Goal: Transaction & Acquisition: Purchase product/service

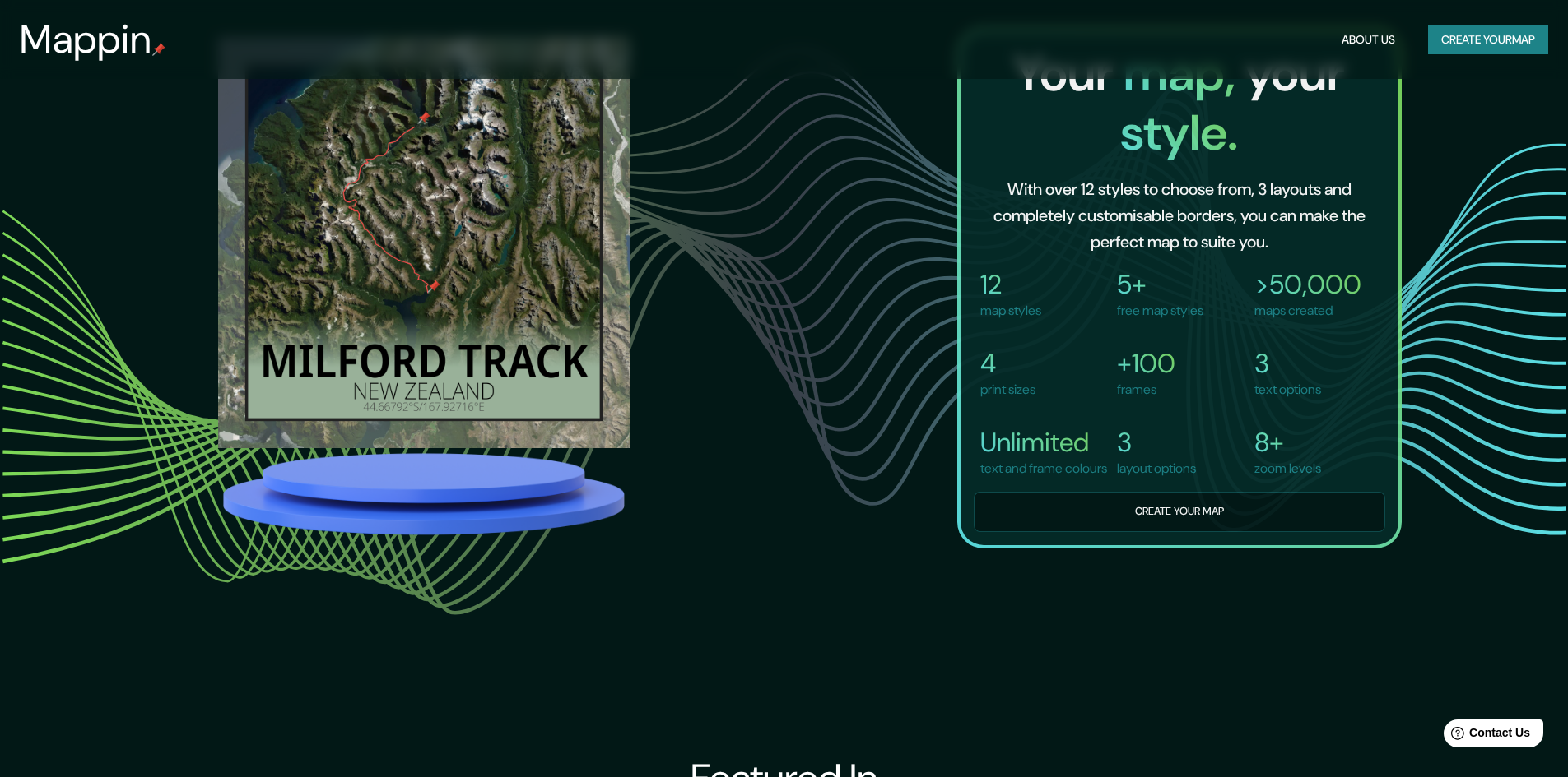
scroll to position [1481, 0]
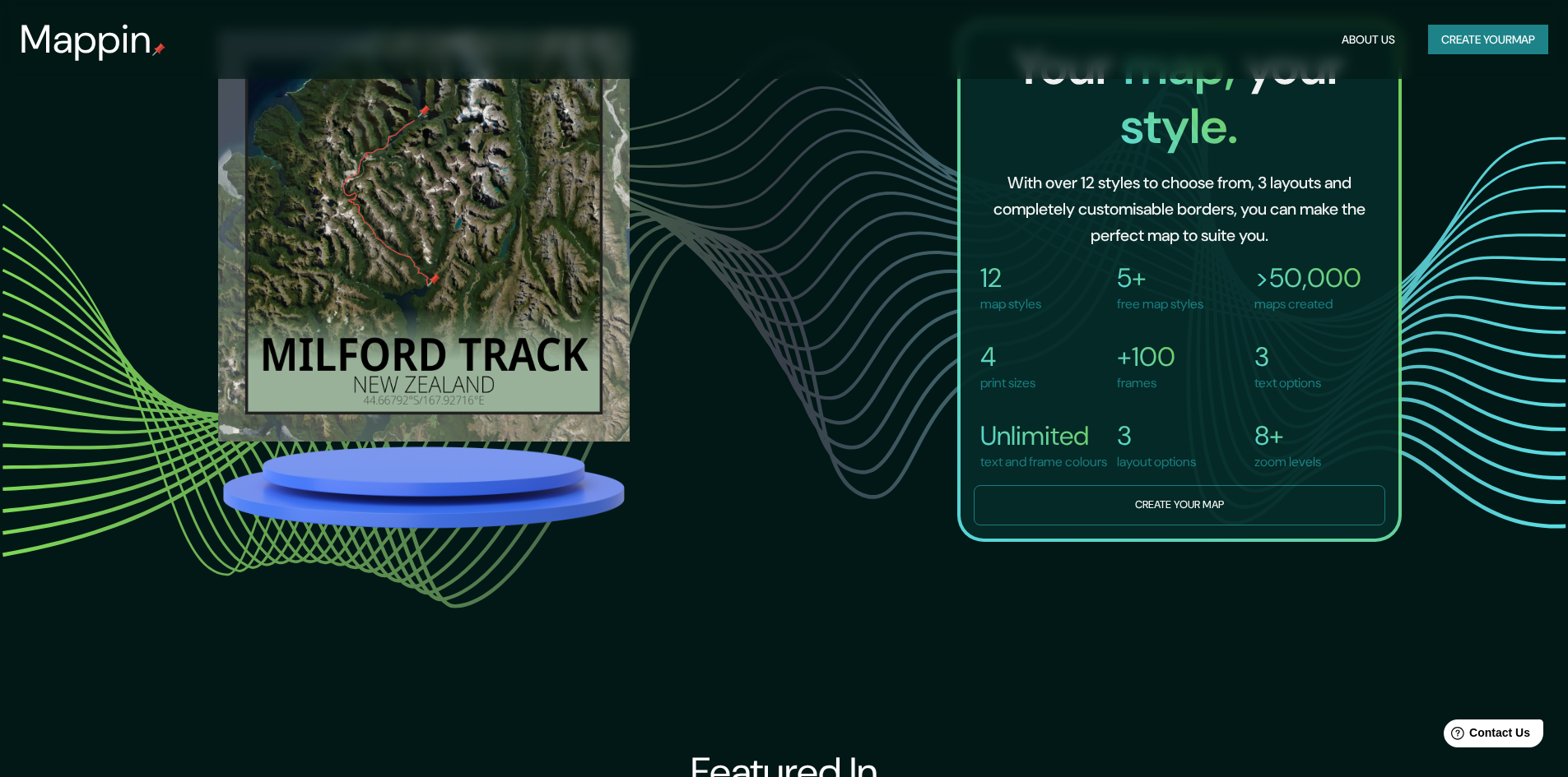
click at [1176, 526] on button "Create your map" at bounding box center [1179, 505] width 412 height 40
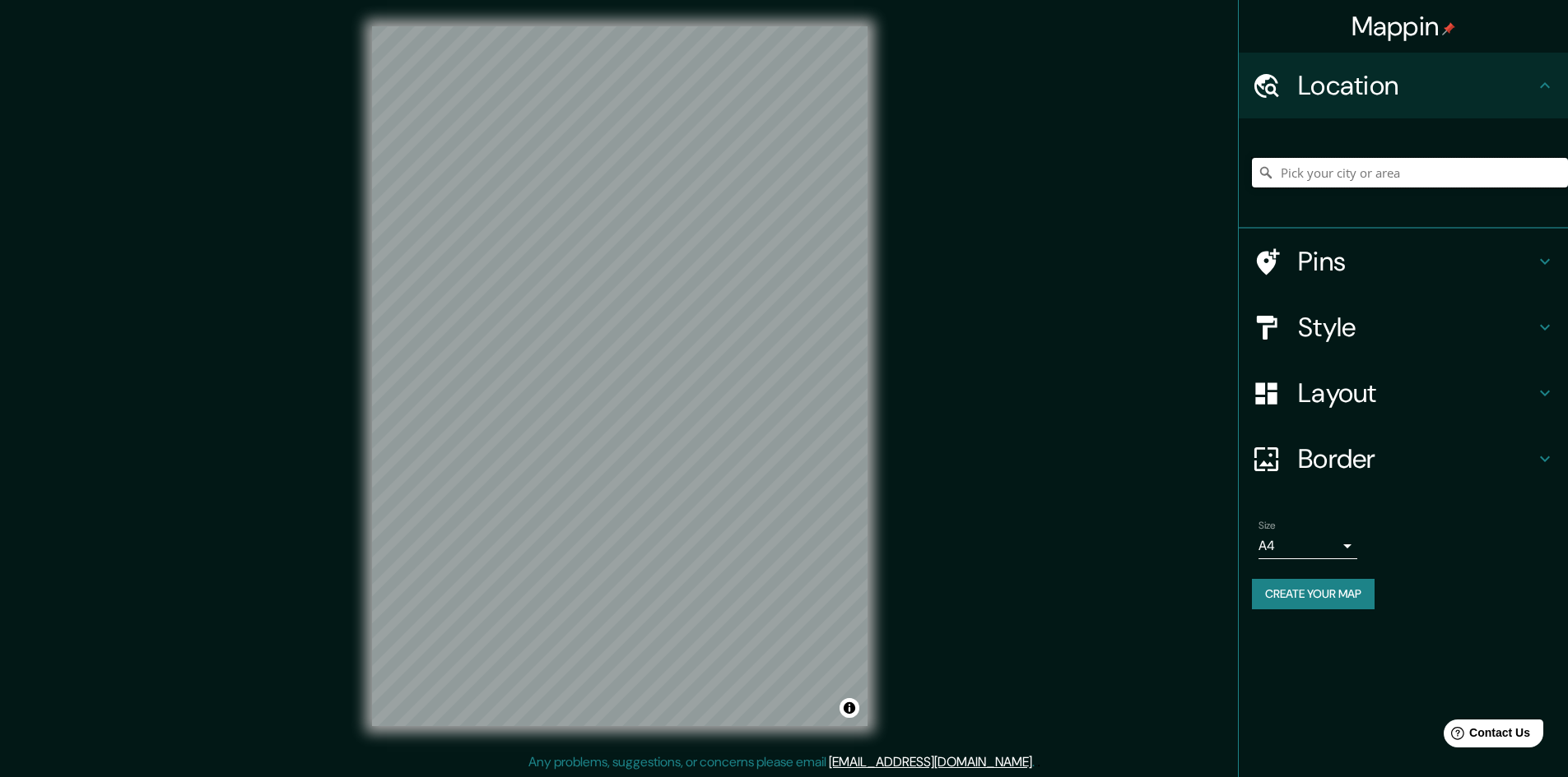
click at [1386, 174] on input "Pick your city or area" at bounding box center [1410, 172] width 316 height 29
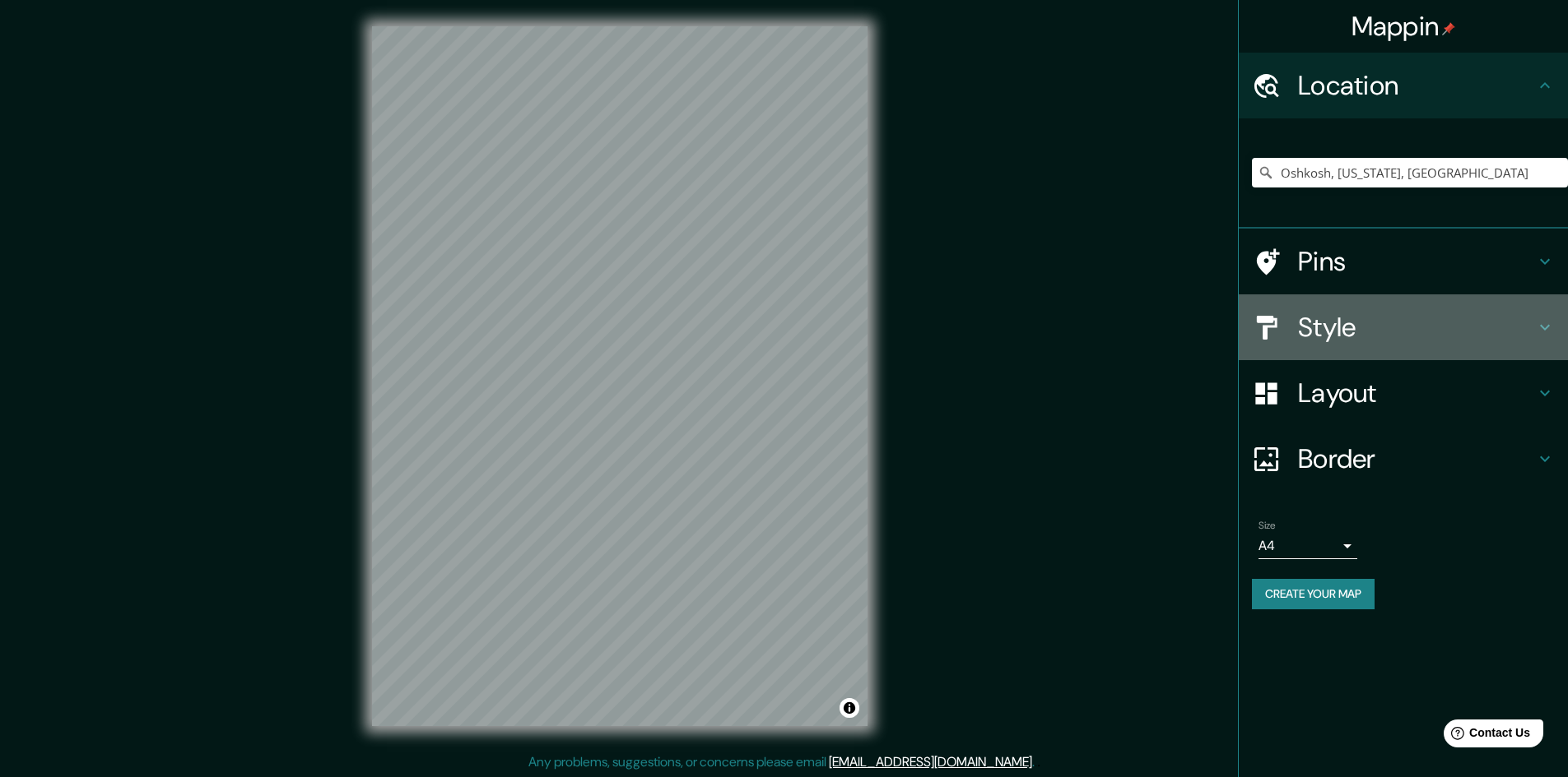
click at [1421, 334] on h4 "Style" at bounding box center [1416, 327] width 237 height 33
click at [1527, 323] on div "Style" at bounding box center [1403, 328] width 329 height 66
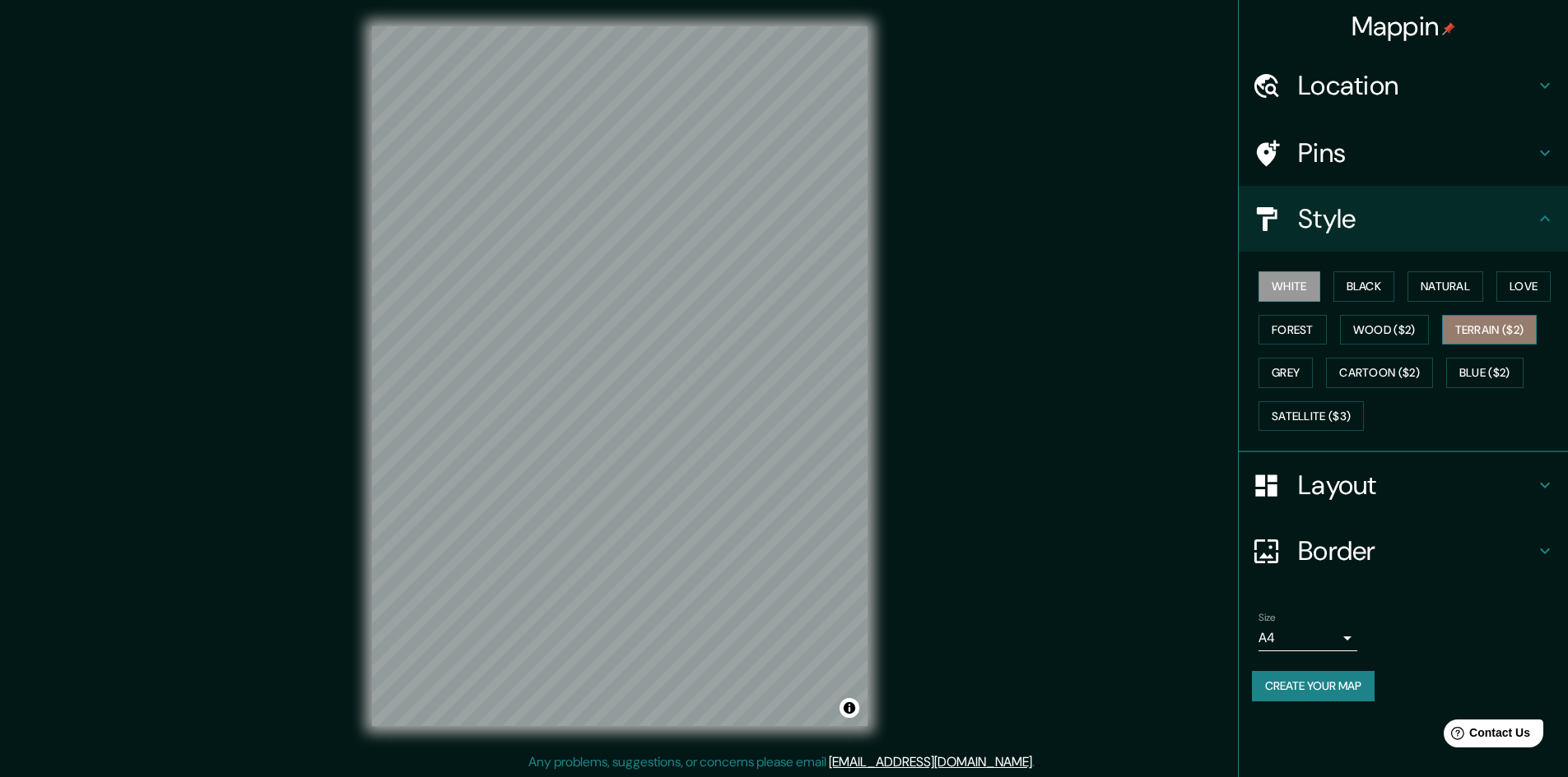
click at [1487, 324] on button "Terrain ($2)" at bounding box center [1489, 331] width 95 height 30
click at [1321, 419] on button "Satellite ($3)" at bounding box center [1312, 416] width 106 height 30
click at [1367, 88] on h4 "Location" at bounding box center [1416, 85] width 237 height 33
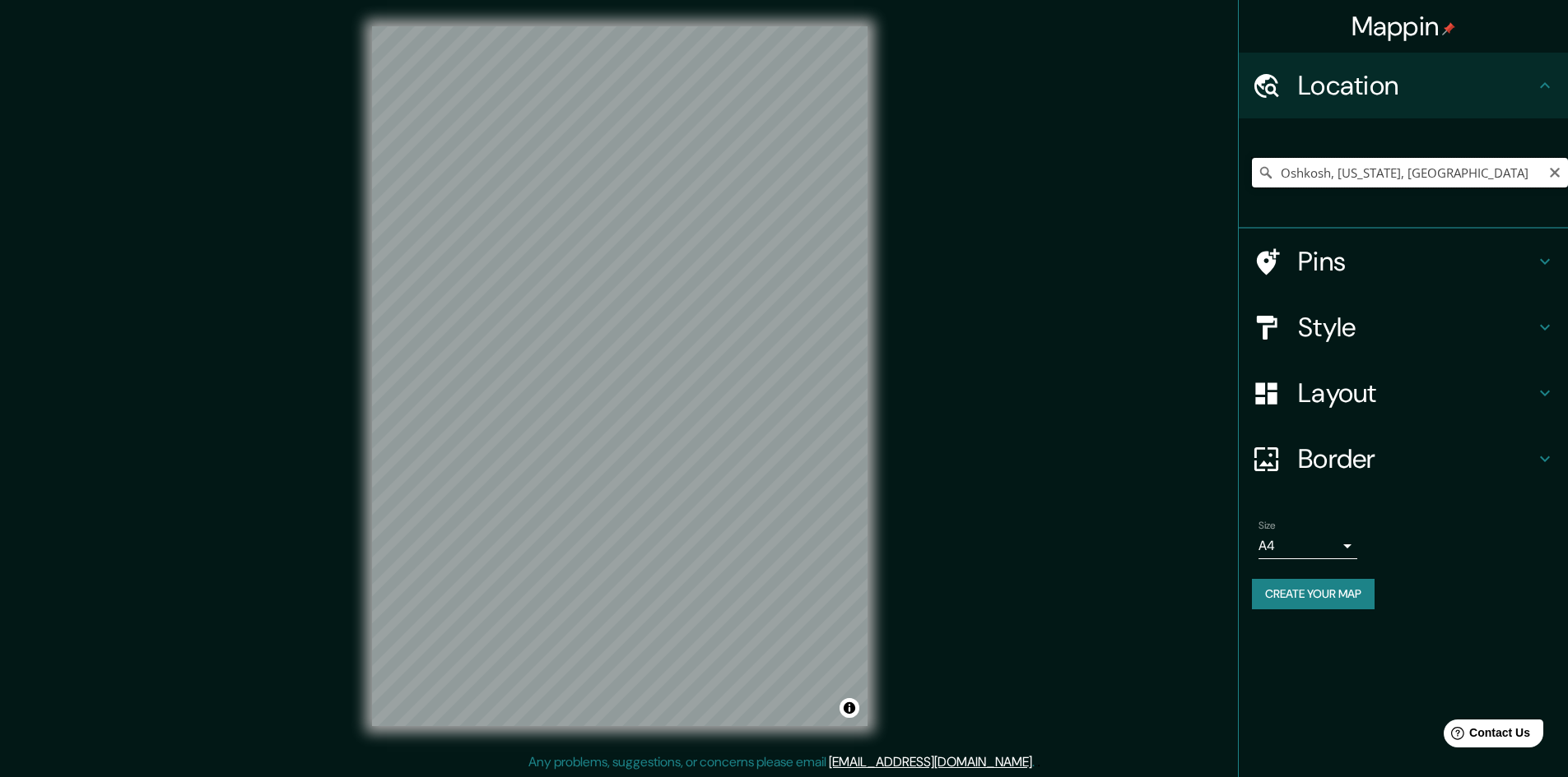
click at [1488, 175] on input "Oshkosh, [US_STATE], [GEOGRAPHIC_DATA]" at bounding box center [1410, 172] width 316 height 29
drag, startPoint x: 1512, startPoint y: 174, endPoint x: 1144, endPoint y: 159, distance: 368.3
click at [1144, 159] on div "Mappin Location [GEOGRAPHIC_DATA], [US_STATE], [GEOGRAPHIC_DATA] Pins Style Lay…" at bounding box center [784, 389] width 1568 height 779
click at [1345, 172] on input "[GEOGRAPHIC_DATA], [US_STATE], [GEOGRAPHIC_DATA]" at bounding box center [1410, 172] width 316 height 29
drag, startPoint x: 1485, startPoint y: 172, endPoint x: 1180, endPoint y: 148, distance: 305.9
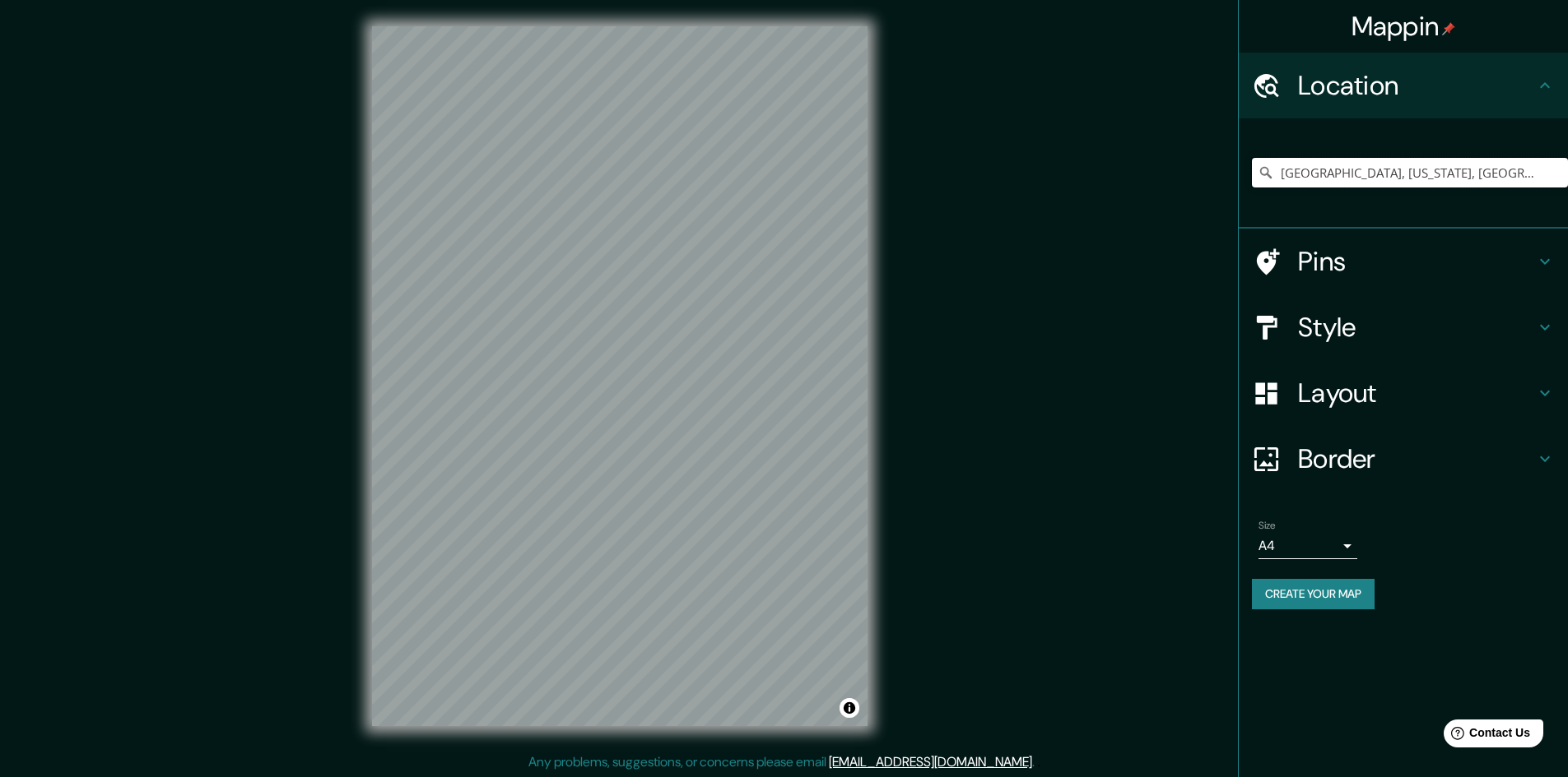
click at [1180, 148] on div "Mappin Location [GEOGRAPHIC_DATA], [US_STATE], [GEOGRAPHIC_DATA] Pins Style Lay…" at bounding box center [784, 389] width 1568 height 779
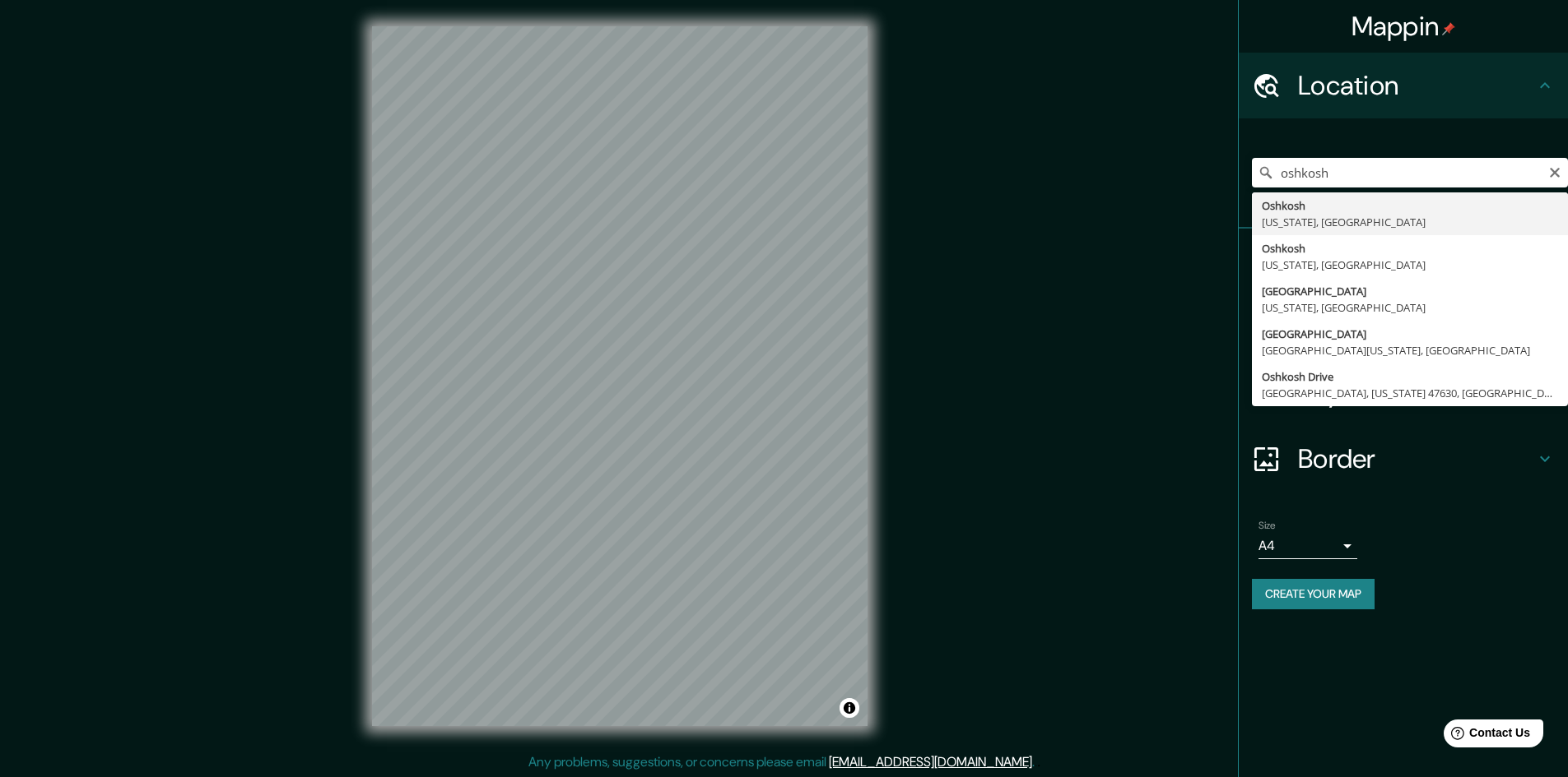
type input "Oshkosh, [US_STATE], [GEOGRAPHIC_DATA]"
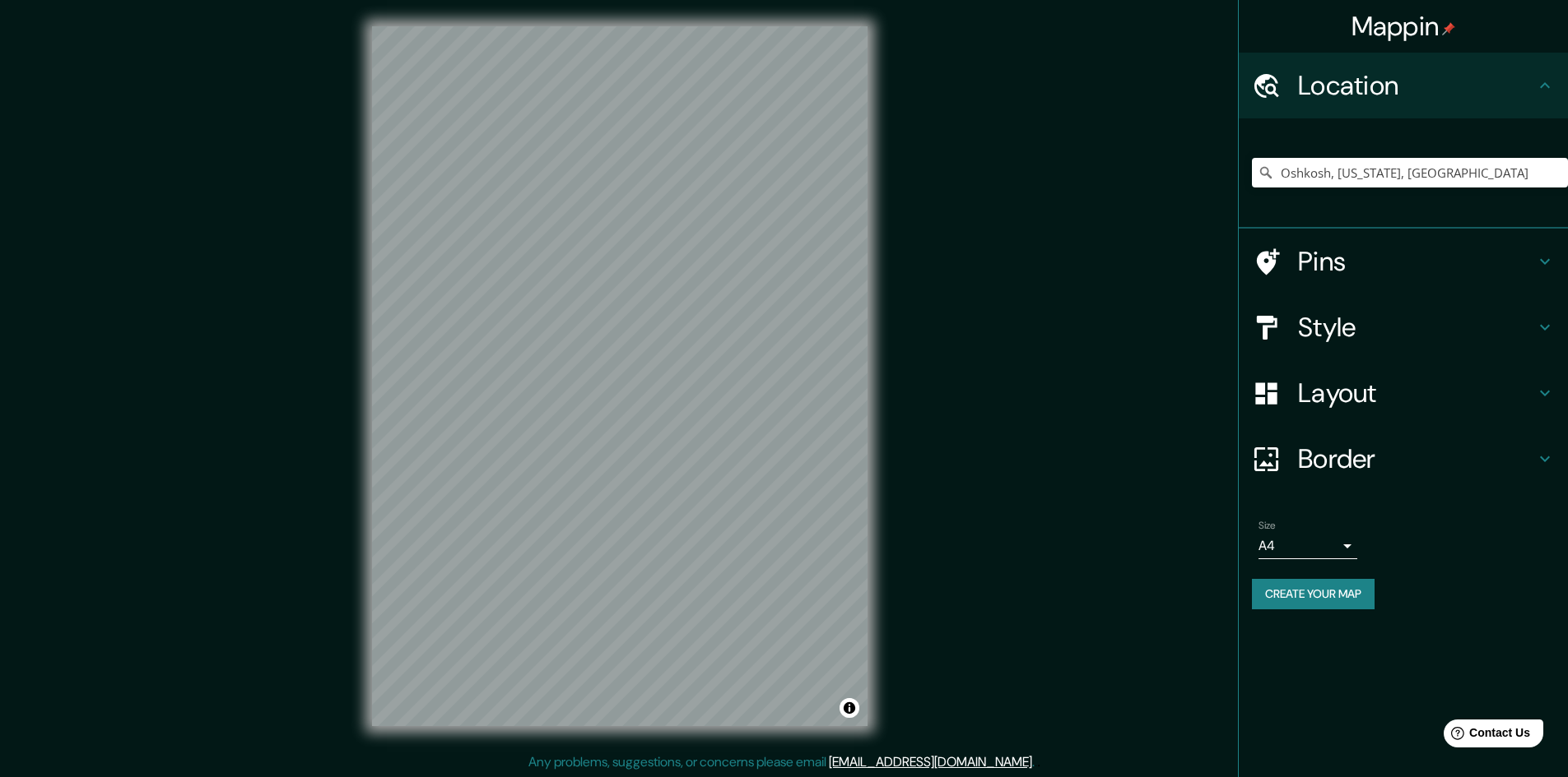
click at [1316, 542] on body "Mappin Location [GEOGRAPHIC_DATA], [US_STATE], [GEOGRAPHIC_DATA] Pins Style Lay…" at bounding box center [784, 388] width 1568 height 777
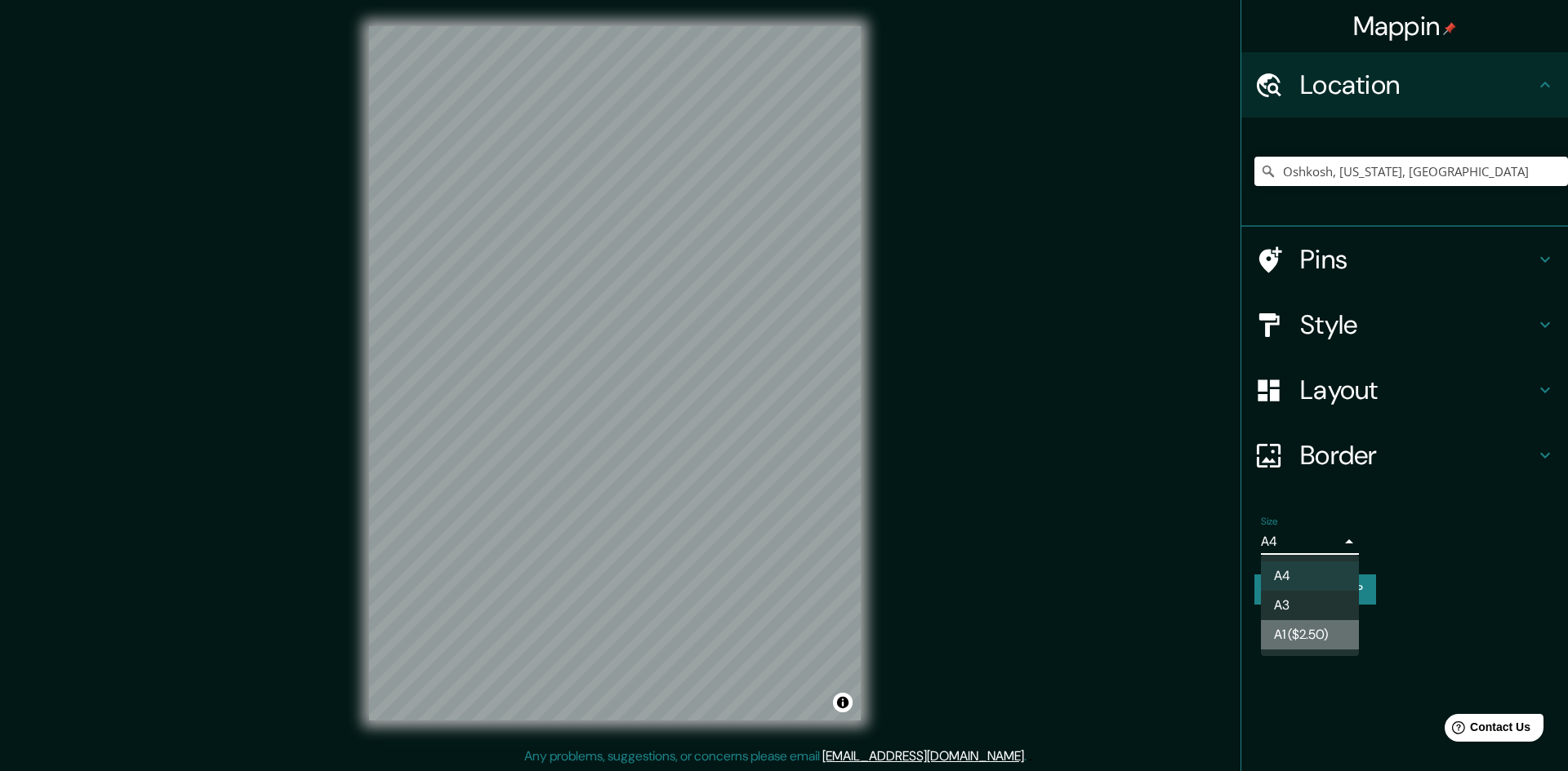
click at [1302, 638] on li "A1 ($2.50)" at bounding box center [1310, 635] width 98 height 29
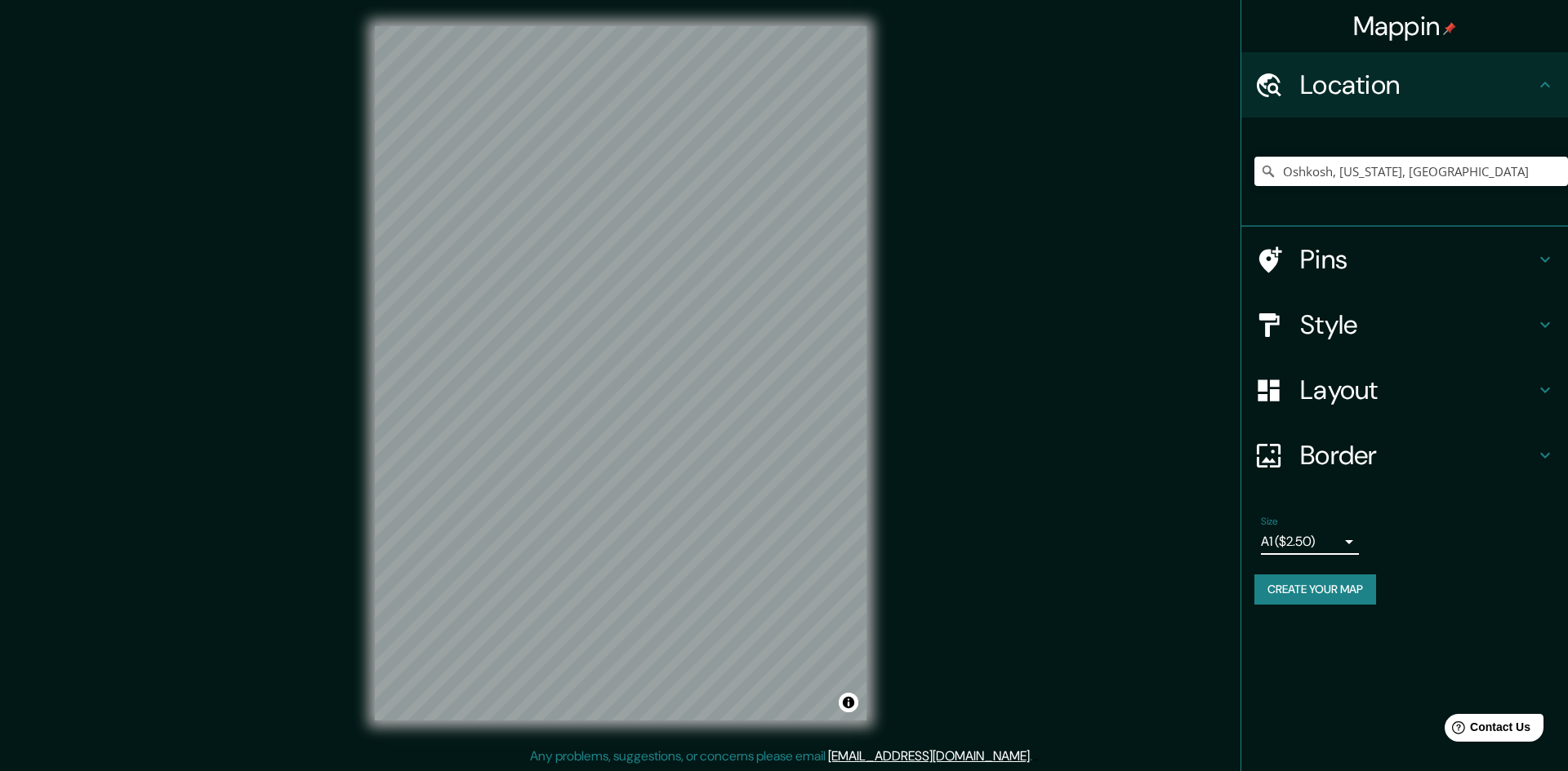
click at [1319, 540] on body "Mappin Location [GEOGRAPHIC_DATA], [US_STATE], [GEOGRAPHIC_DATA] Pins Style Lay…" at bounding box center [784, 385] width 1568 height 771
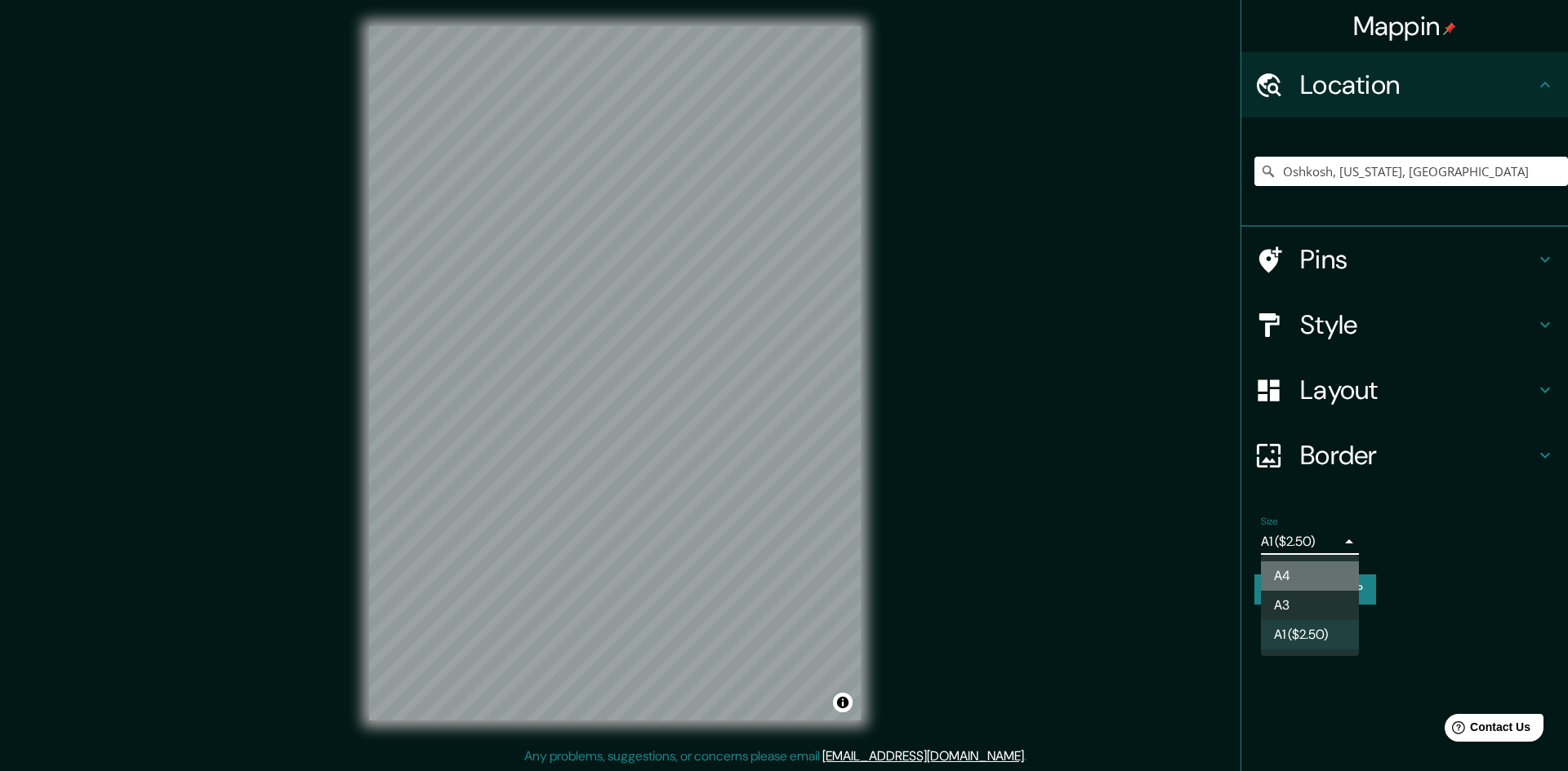
click at [1307, 573] on li "A4" at bounding box center [1310, 576] width 98 height 29
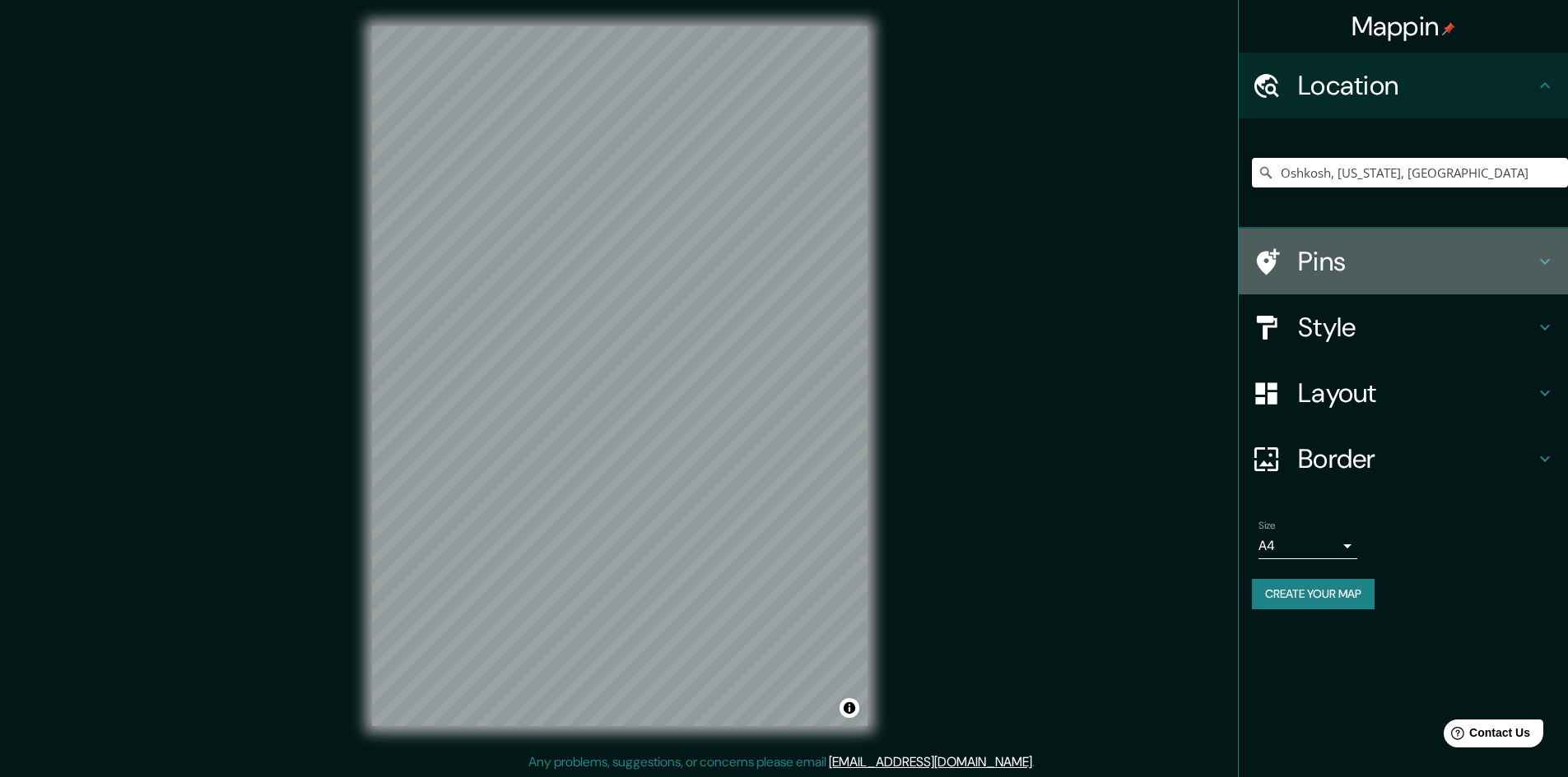
click at [1363, 269] on h4 "Pins" at bounding box center [1416, 261] width 237 height 33
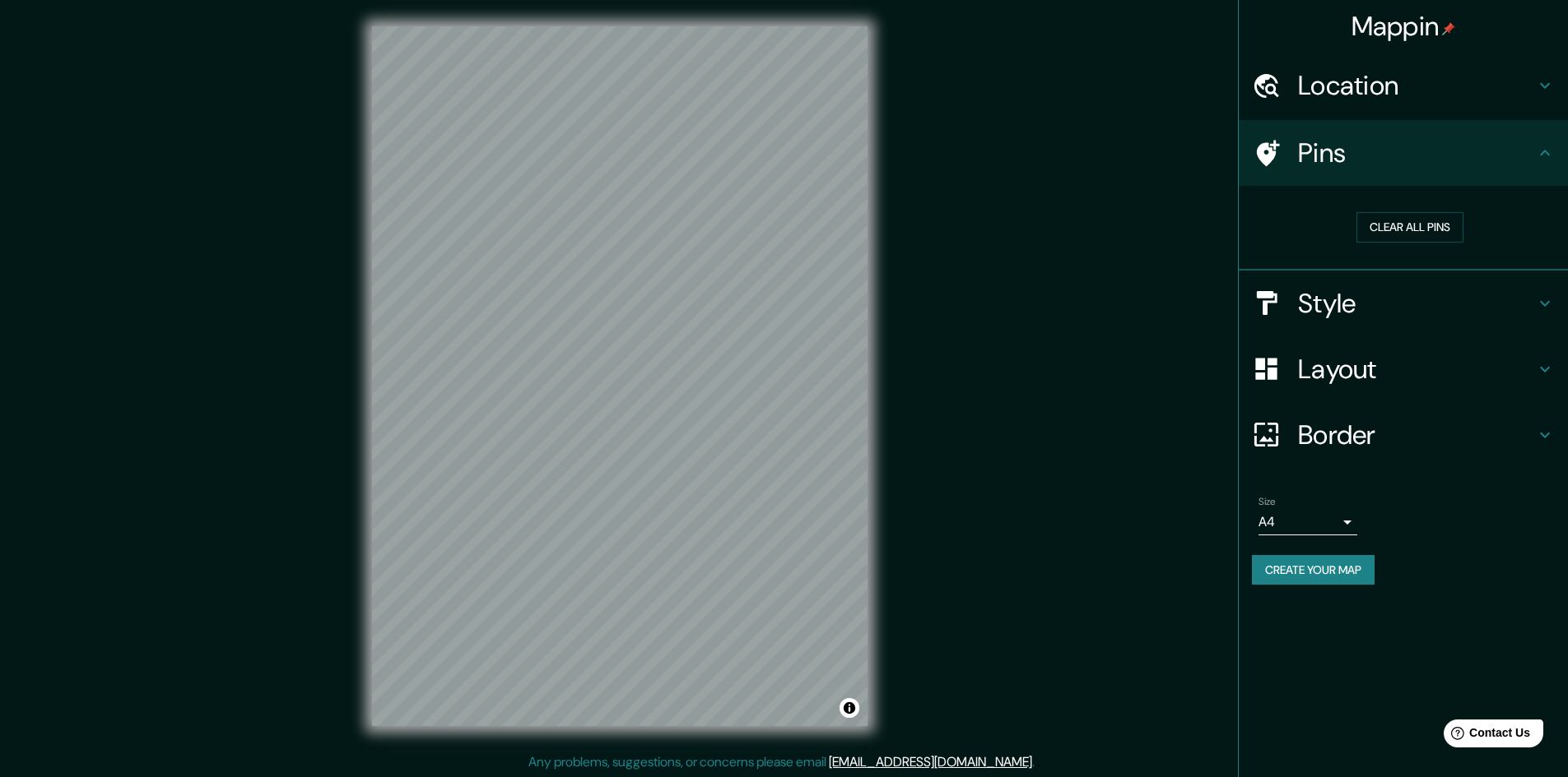
click at [1419, 172] on div "Pins" at bounding box center [1403, 154] width 329 height 66
click at [1374, 302] on h4 "Style" at bounding box center [1416, 303] width 237 height 33
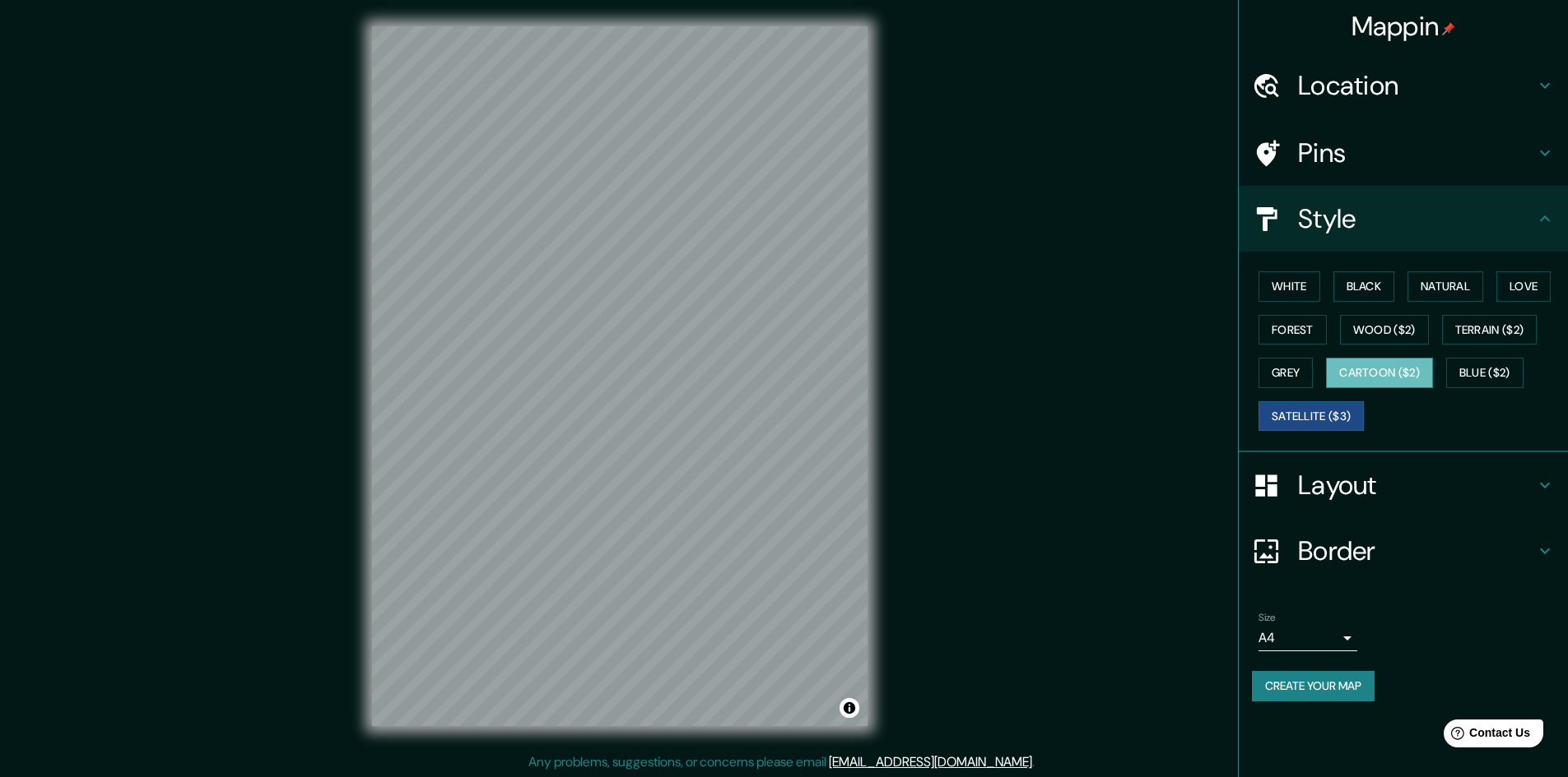
click at [1405, 368] on button "Cartoon ($2)" at bounding box center [1380, 373] width 107 height 30
click at [1272, 365] on button "Grey" at bounding box center [1286, 373] width 55 height 30
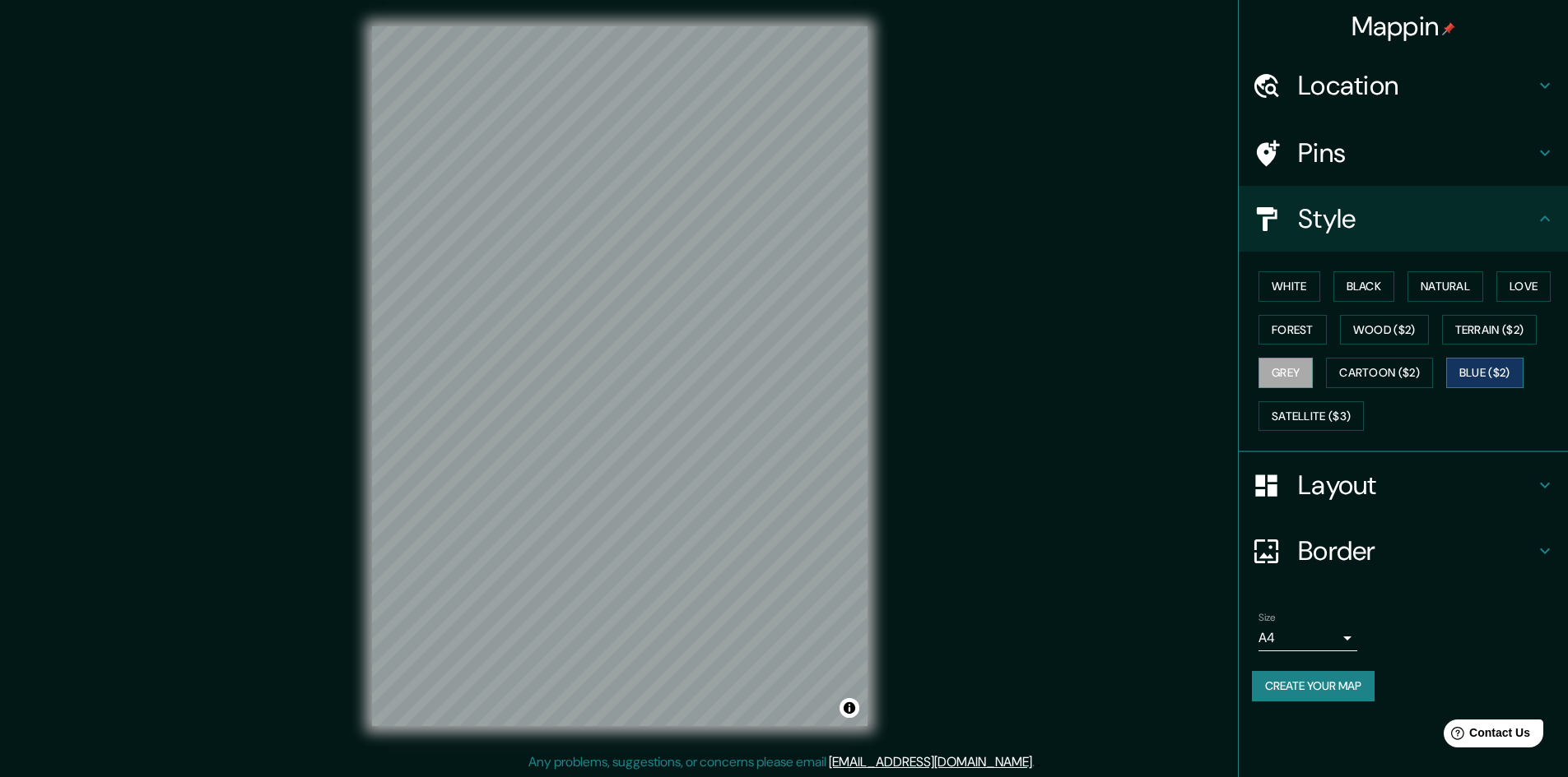
click at [1481, 377] on button "Blue ($2)" at bounding box center [1485, 373] width 77 height 30
click at [1496, 330] on button "Terrain ($2)" at bounding box center [1489, 331] width 95 height 30
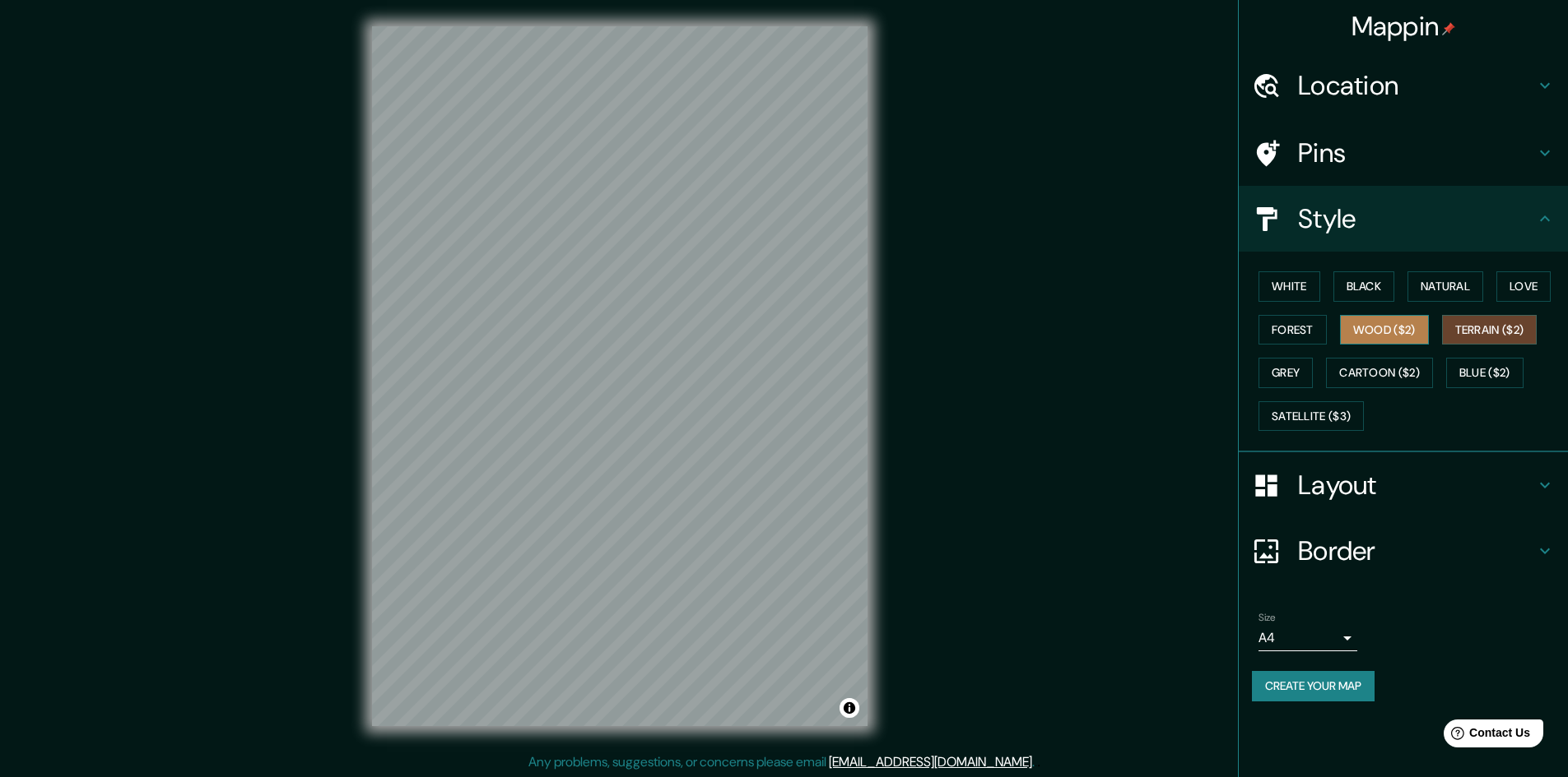
click at [1398, 329] on button "Wood ($2)" at bounding box center [1384, 331] width 89 height 30
click at [1279, 329] on button "Forest" at bounding box center [1293, 331] width 68 height 30
click at [1519, 295] on button "Love" at bounding box center [1524, 286] width 55 height 30
click at [1437, 287] on button "Natural" at bounding box center [1446, 286] width 75 height 30
click at [1356, 286] on button "Black" at bounding box center [1364, 286] width 62 height 30
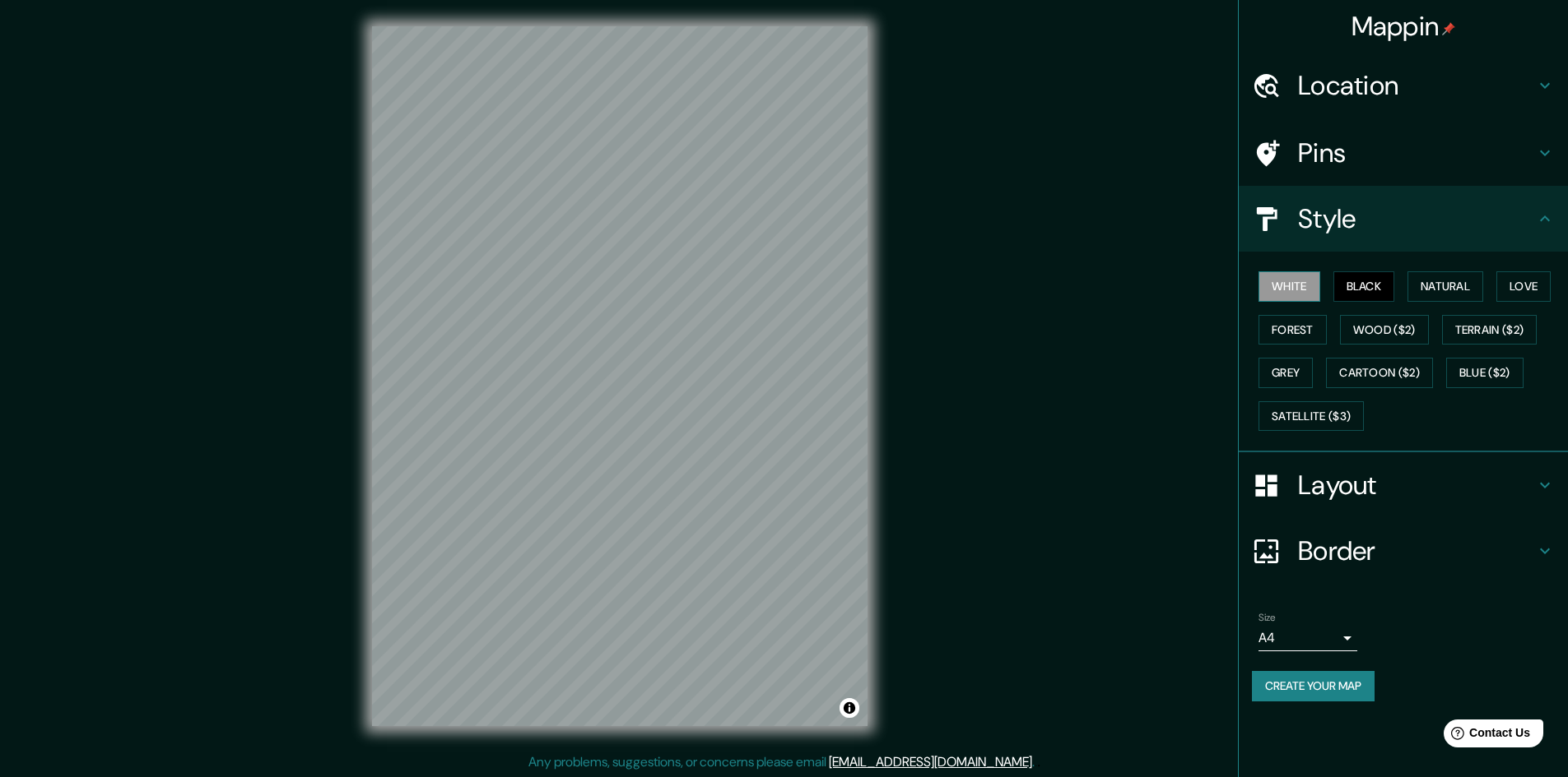
click at [1284, 289] on button "White" at bounding box center [1290, 286] width 62 height 30
click at [1290, 417] on button "Satellite ($3)" at bounding box center [1312, 416] width 106 height 30
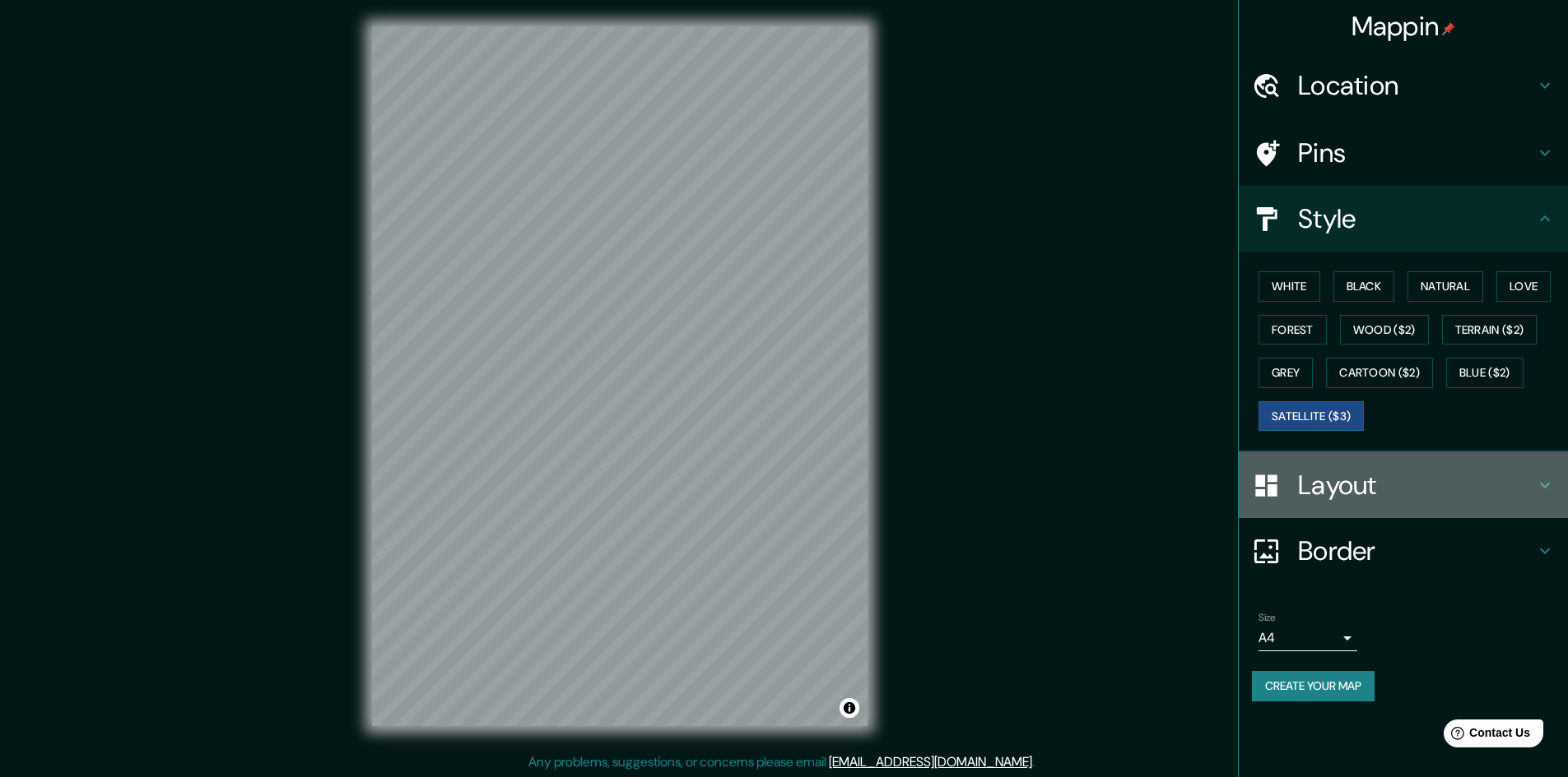
click at [1379, 492] on h4 "Layout" at bounding box center [1416, 485] width 237 height 33
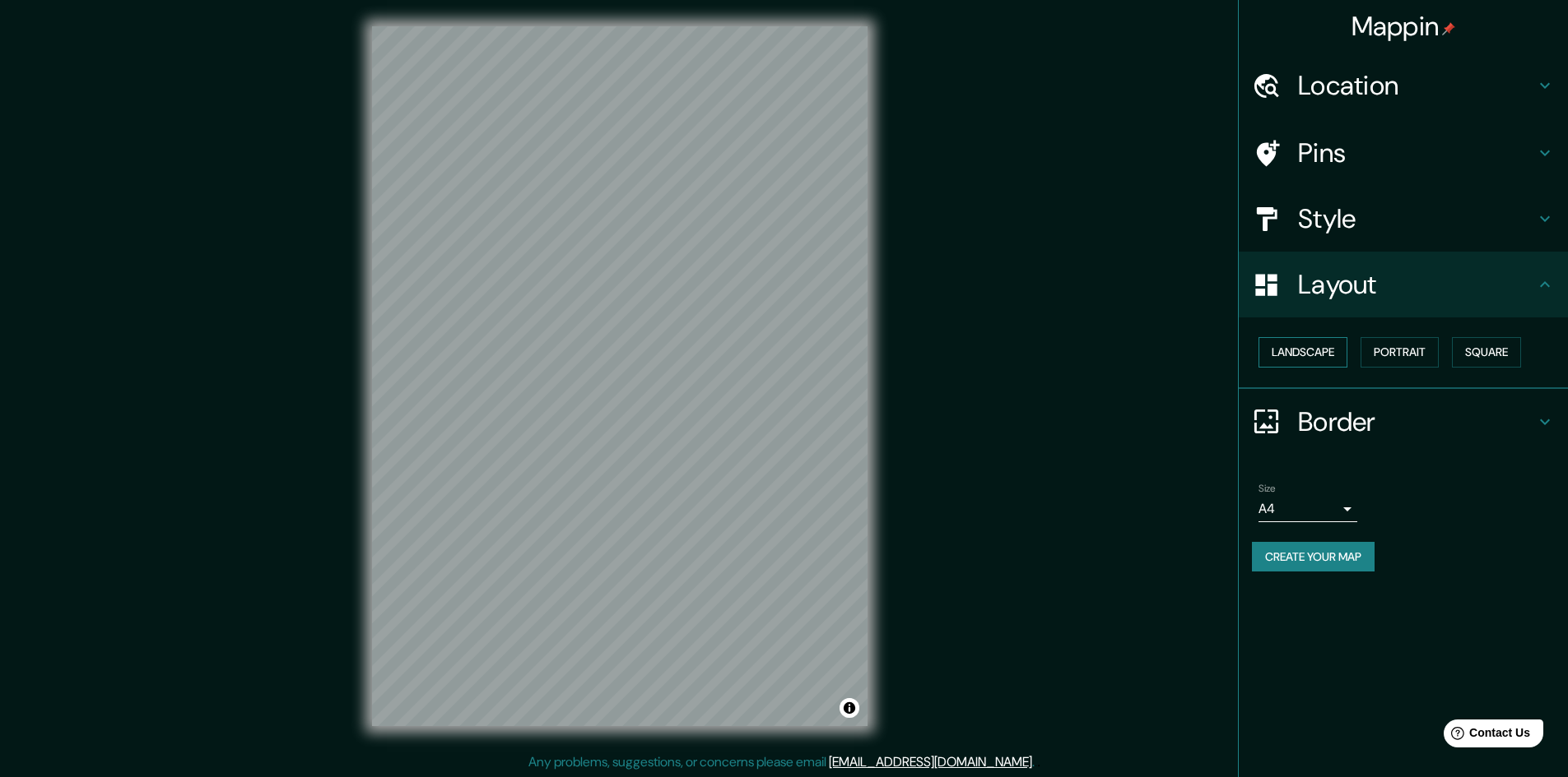
click at [1317, 356] on button "Landscape" at bounding box center [1303, 352] width 89 height 30
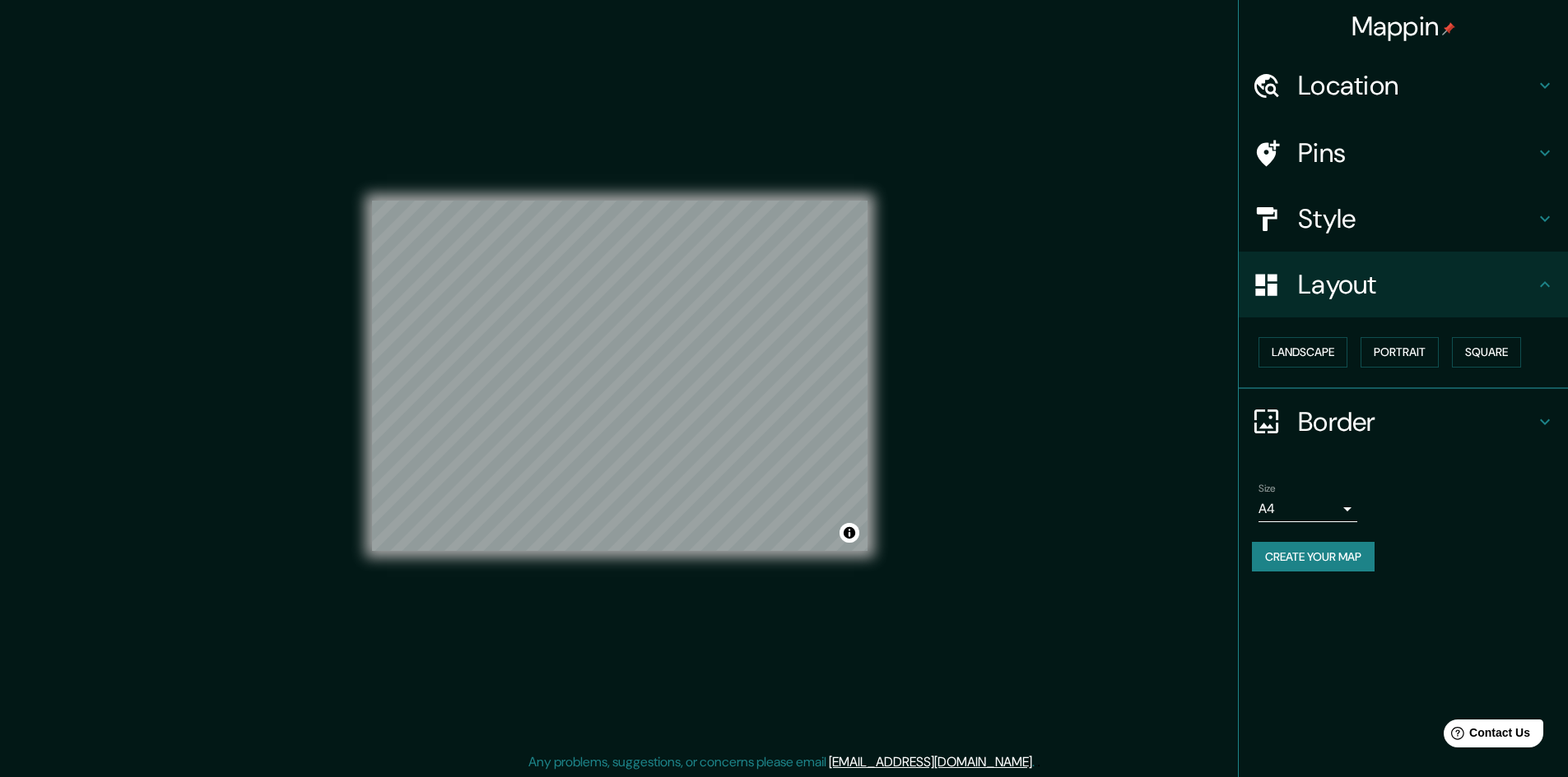
click at [1382, 228] on h4 "Style" at bounding box center [1416, 219] width 237 height 33
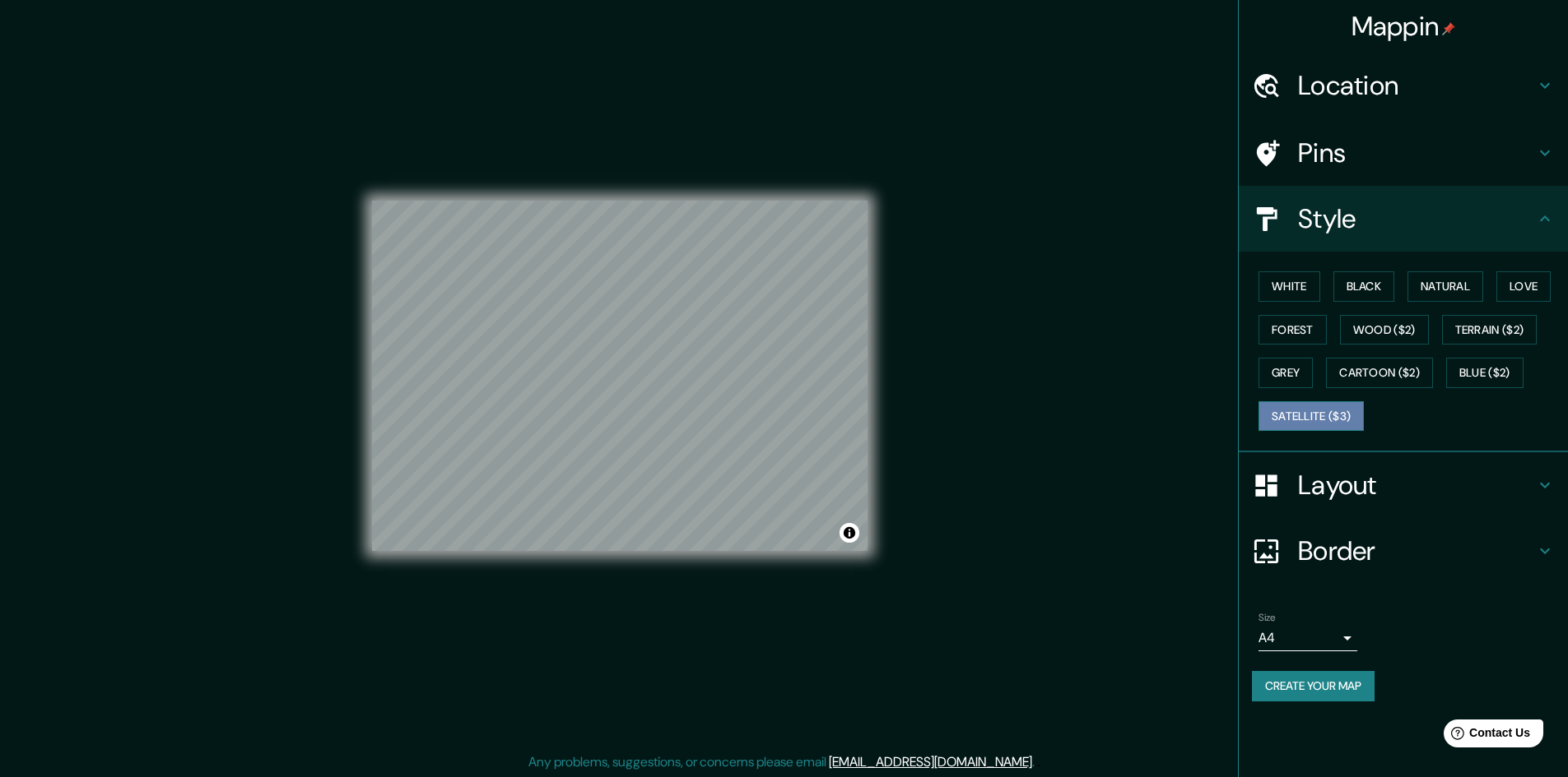
click at [1326, 409] on button "Satellite ($3)" at bounding box center [1312, 416] width 106 height 30
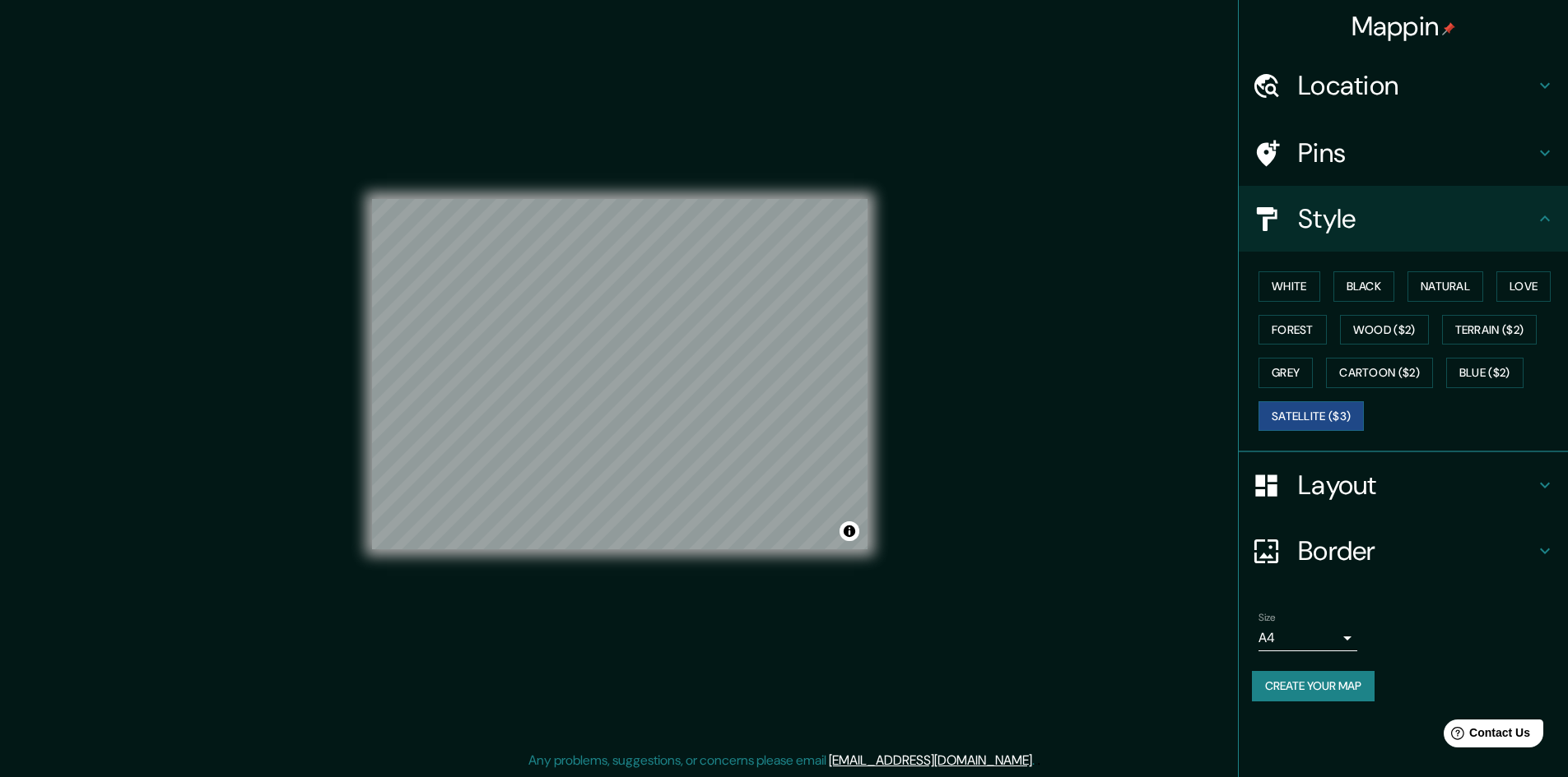
click at [1433, 553] on h4 "Border" at bounding box center [1416, 551] width 237 height 33
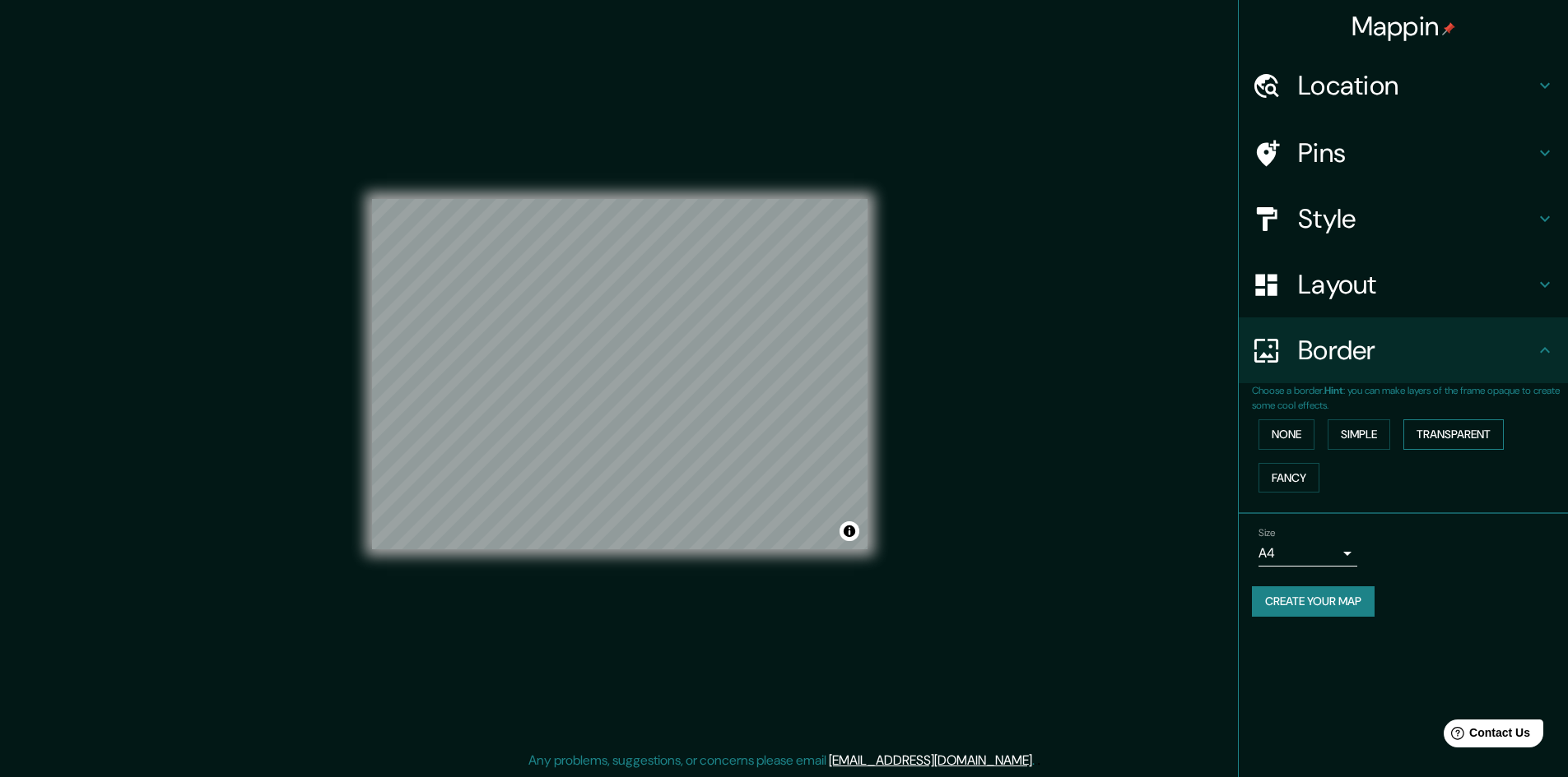
click at [1441, 439] on button "Transparent" at bounding box center [1453, 434] width 101 height 30
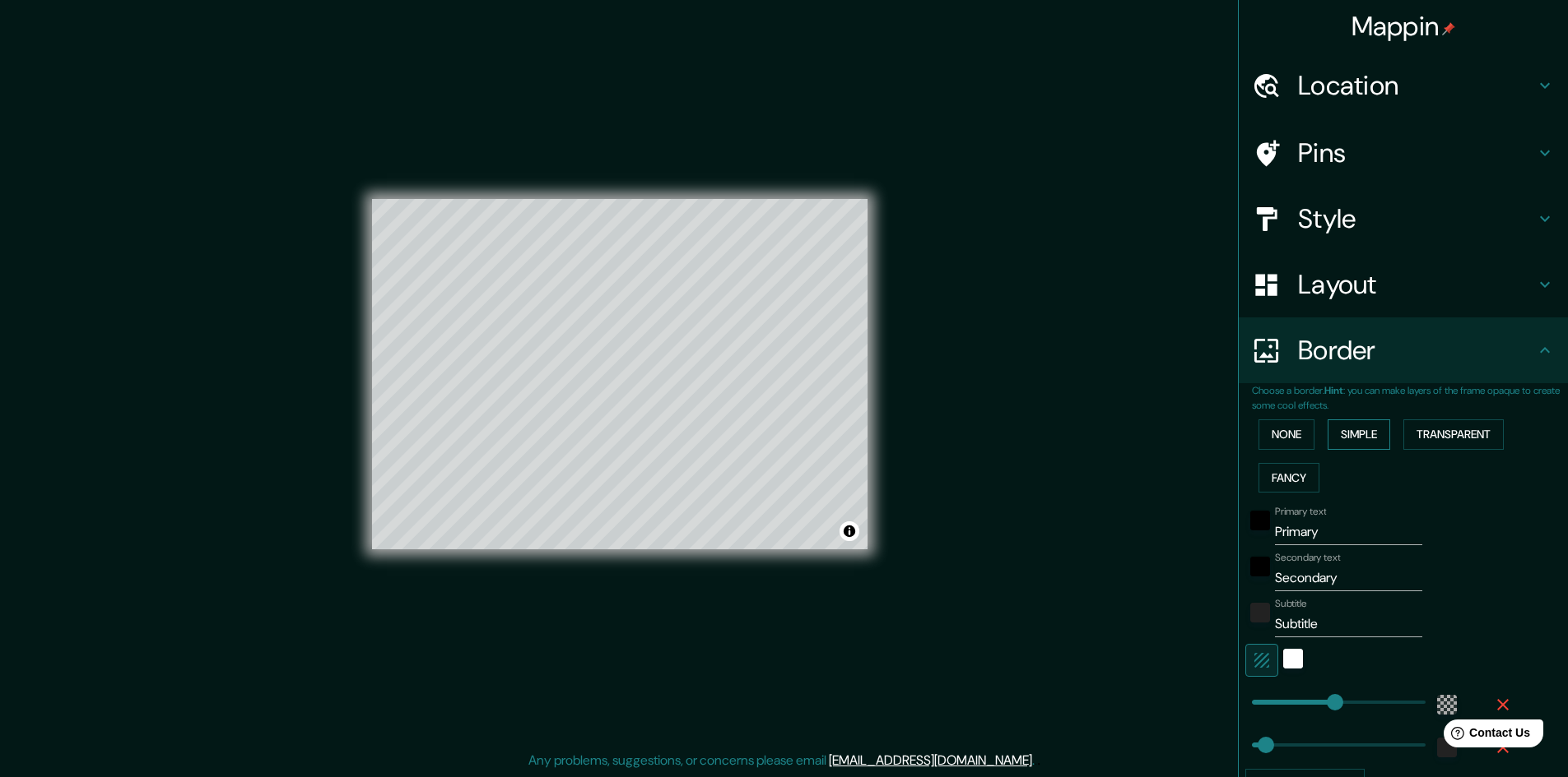
click at [1347, 438] on button "Simple" at bounding box center [1359, 434] width 62 height 30
click at [1264, 435] on button "None" at bounding box center [1286, 434] width 56 height 30
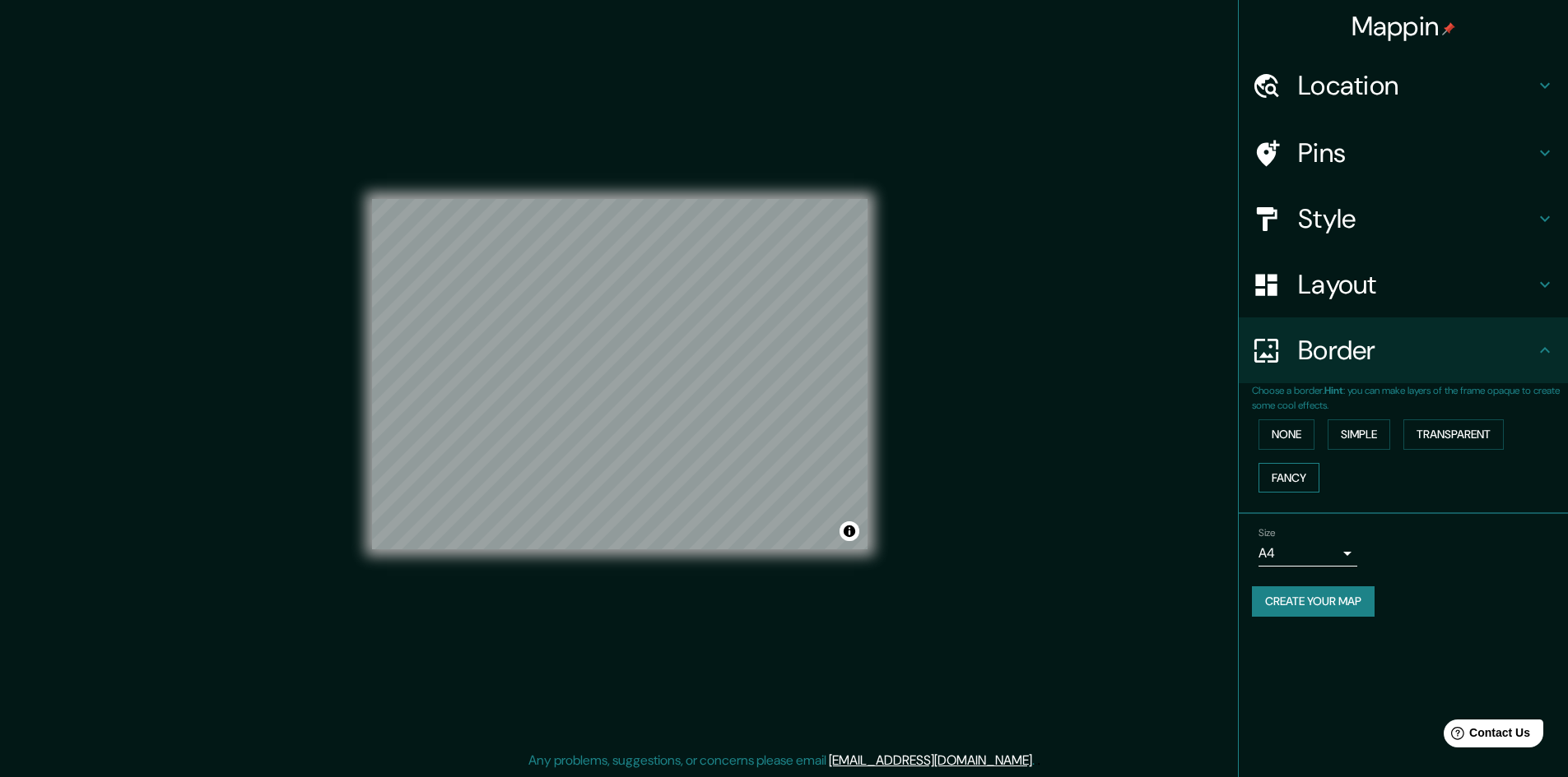
click at [1278, 483] on button "Fancy" at bounding box center [1289, 478] width 61 height 30
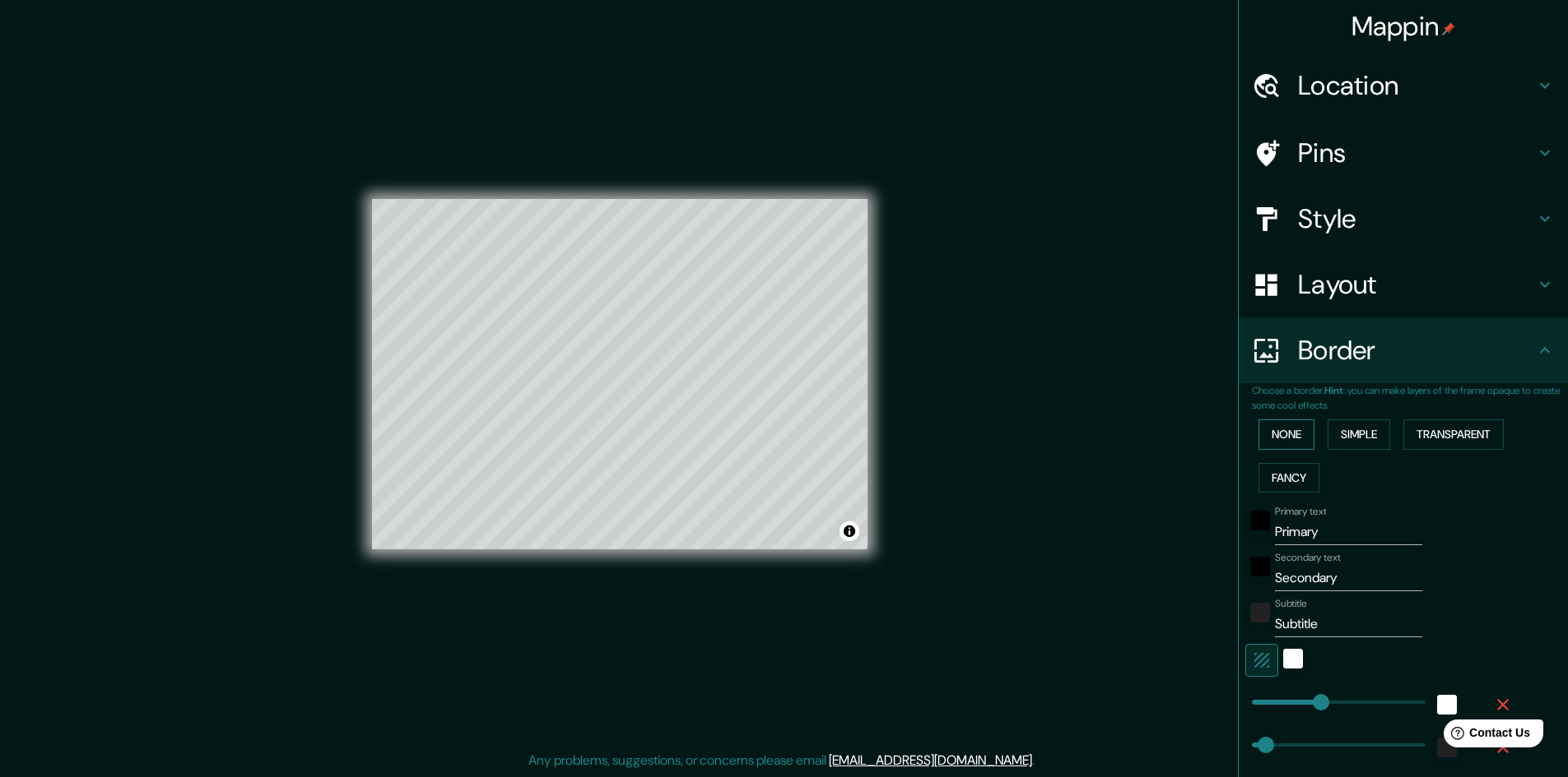
click at [1275, 436] on button "None" at bounding box center [1286, 434] width 56 height 30
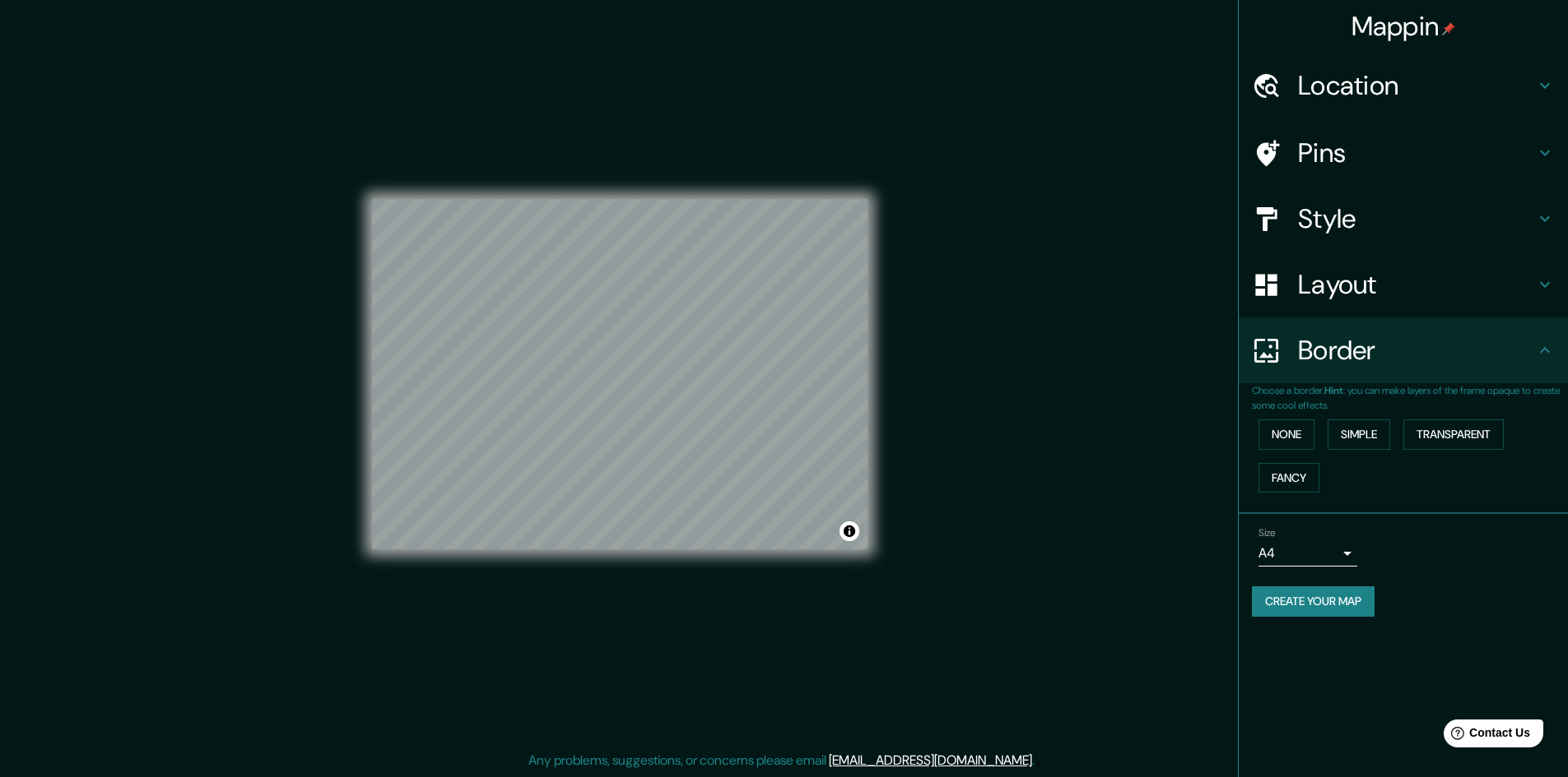
click at [1333, 558] on body "Mappin Location [GEOGRAPHIC_DATA], [US_STATE], [GEOGRAPHIC_DATA] Pins Style Lay…" at bounding box center [784, 386] width 1568 height 777
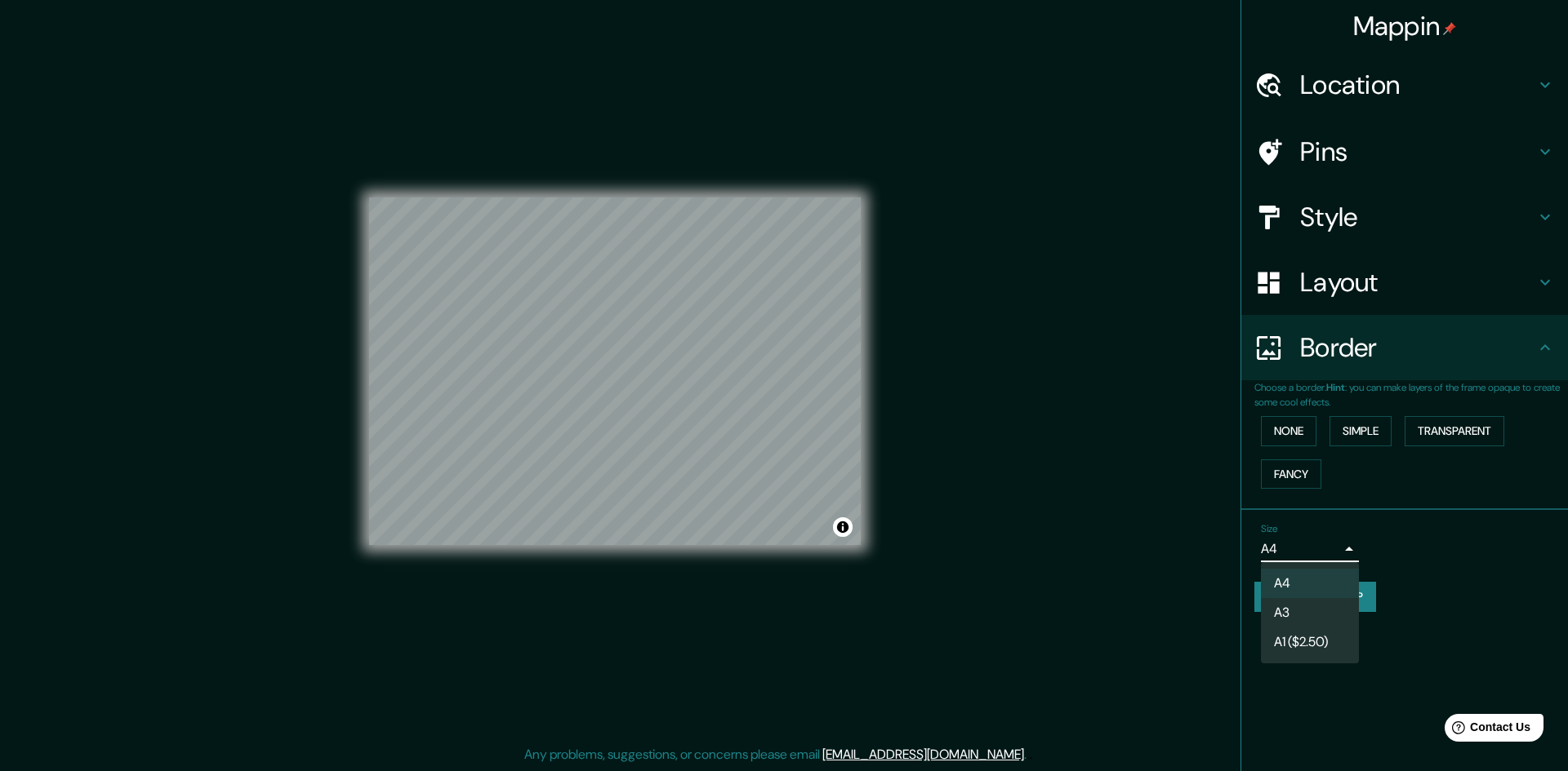
click at [1294, 645] on li "A1 ($2.50)" at bounding box center [1310, 642] width 98 height 29
type input "a3"
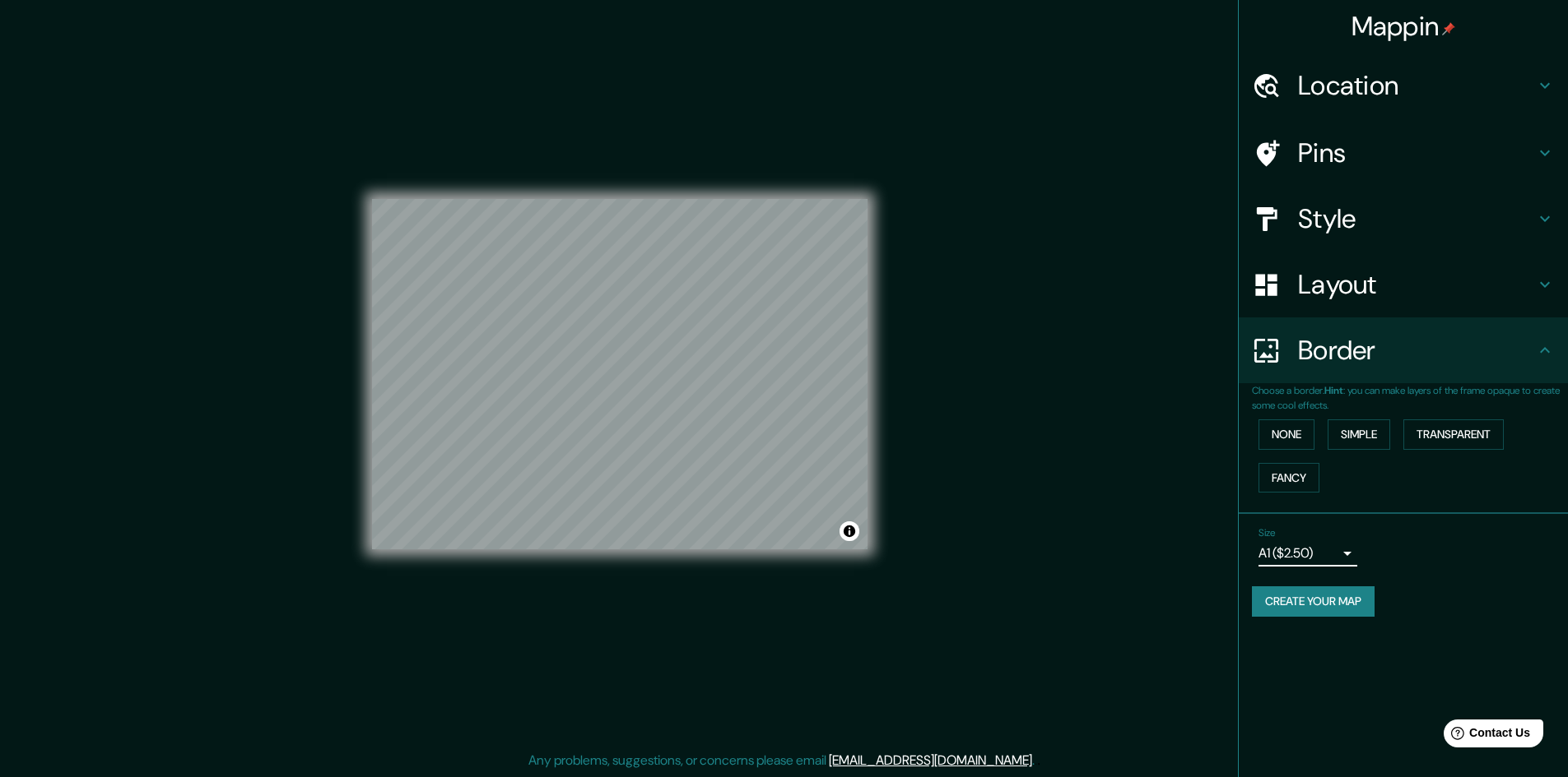
click at [1401, 300] on h4 "Layout" at bounding box center [1416, 284] width 237 height 33
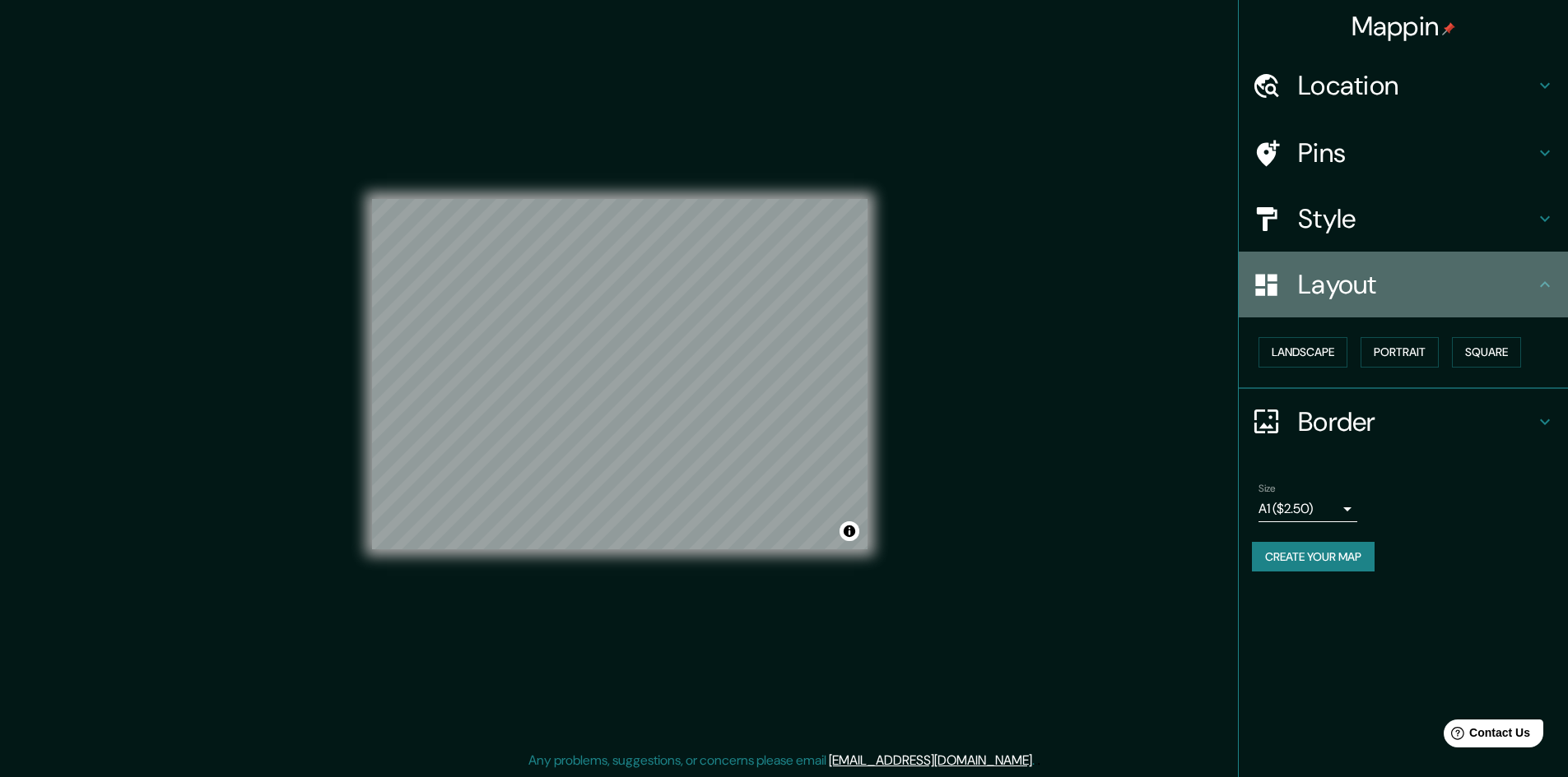
click at [1405, 288] on h4 "Layout" at bounding box center [1416, 284] width 237 height 33
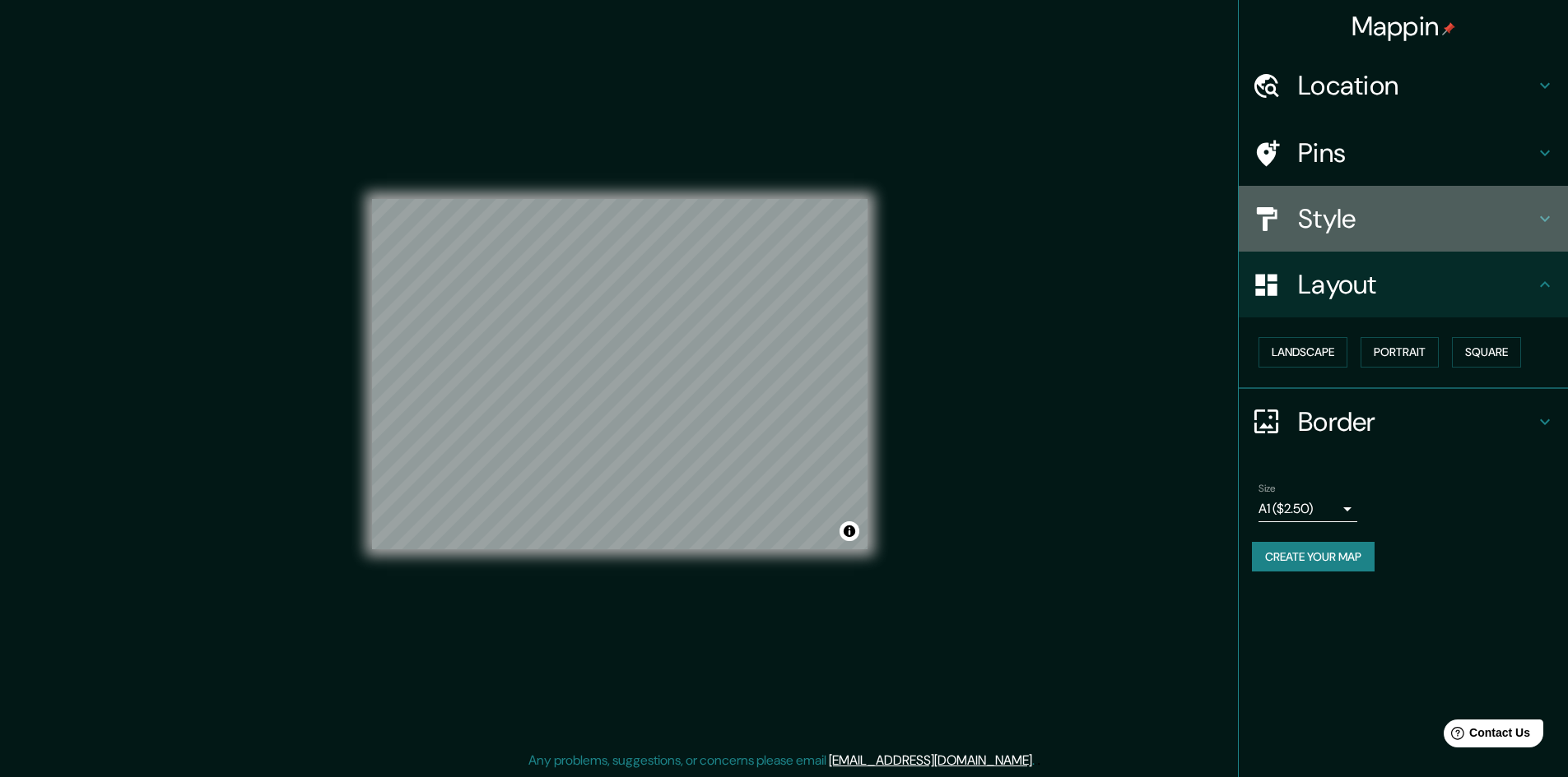
click at [1380, 211] on h4 "Style" at bounding box center [1416, 219] width 237 height 33
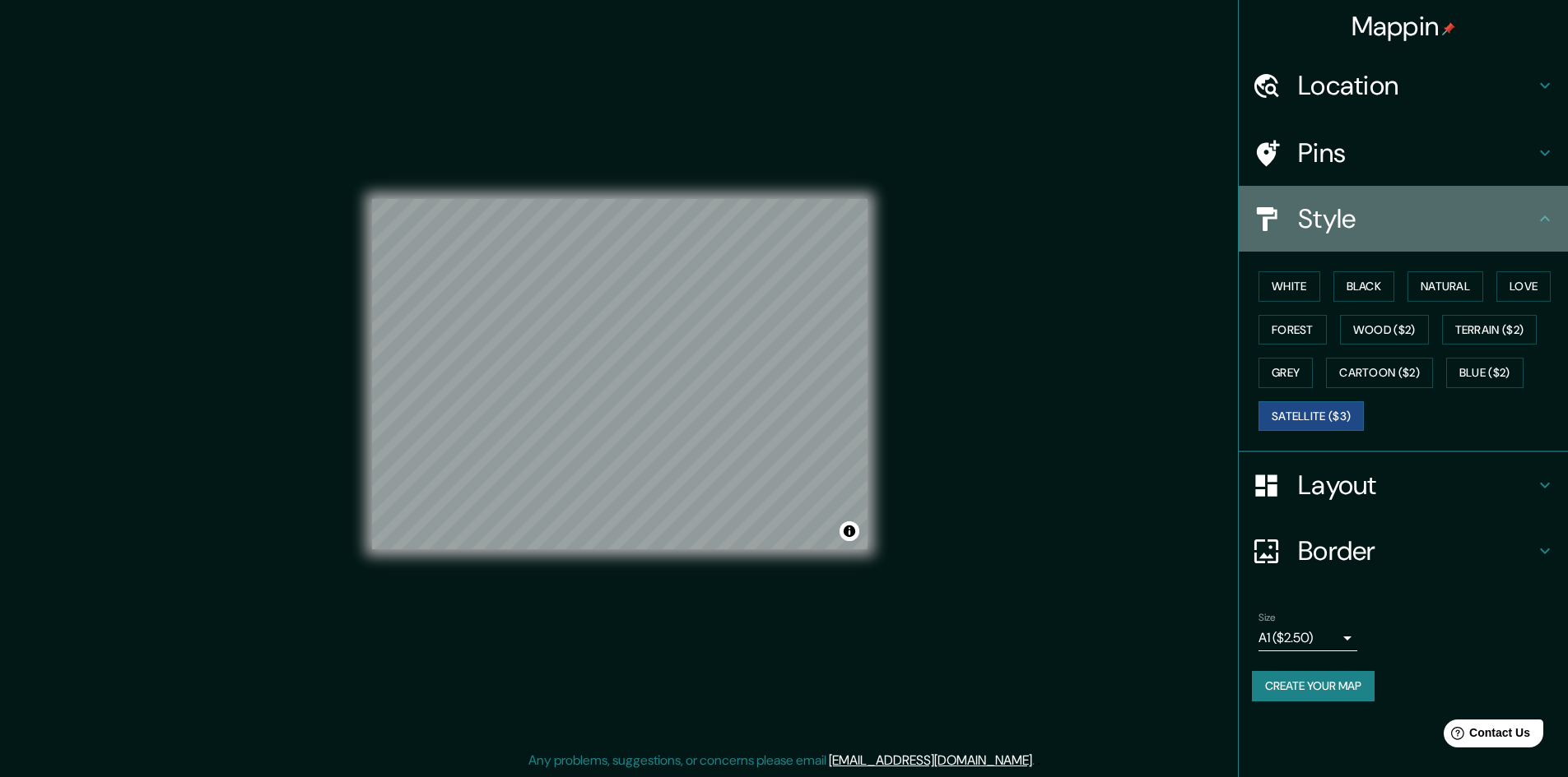
click at [1380, 211] on h4 "Style" at bounding box center [1416, 219] width 237 height 33
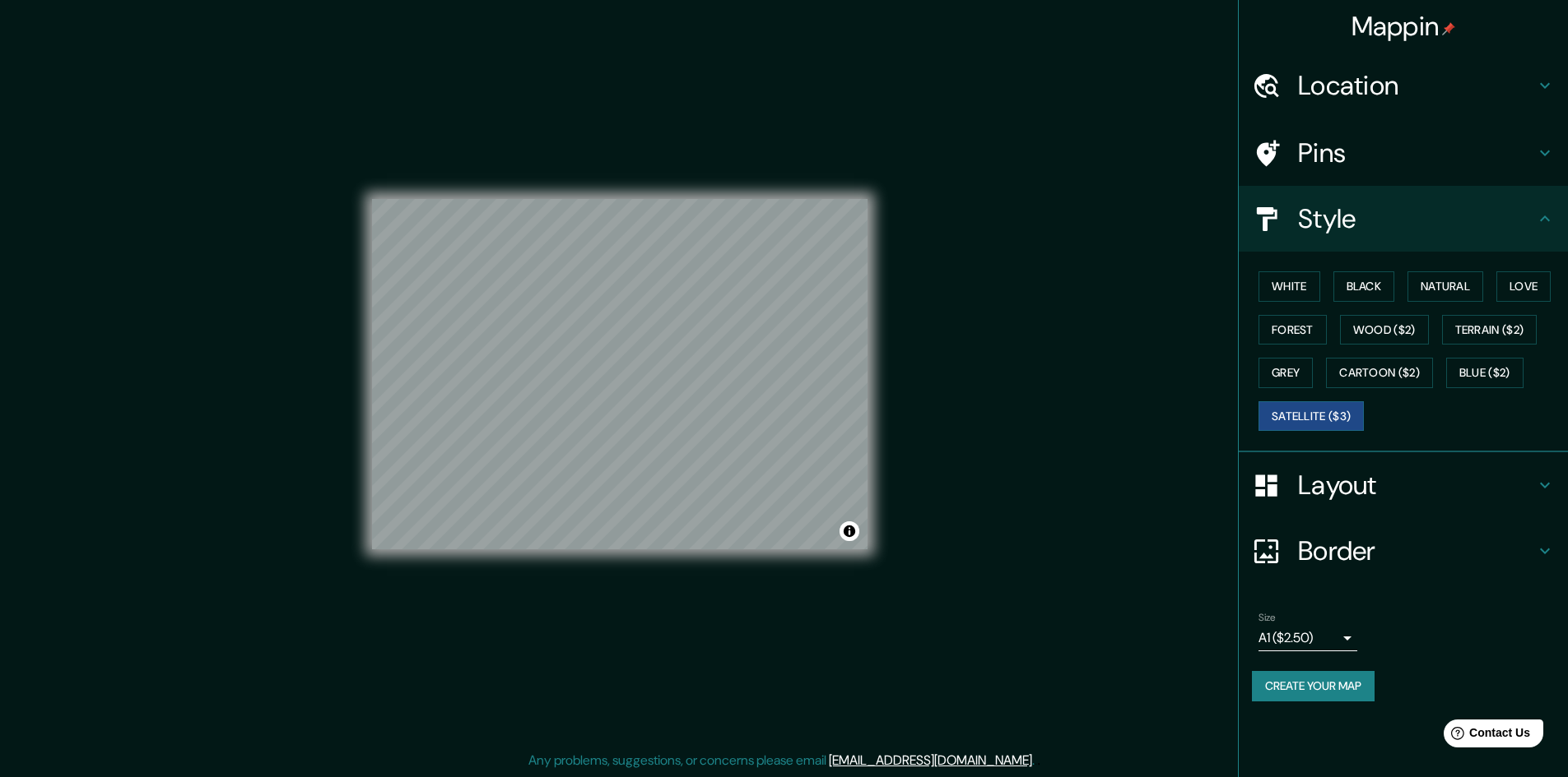
click at [1109, 475] on div "Mappin Location [GEOGRAPHIC_DATA], [US_STATE], [GEOGRAPHIC_DATA] Pins Style Whi…" at bounding box center [784, 387] width 1568 height 779
click at [1329, 152] on h4 "Pins" at bounding box center [1416, 153] width 237 height 33
